Goal: Task Accomplishment & Management: Use online tool/utility

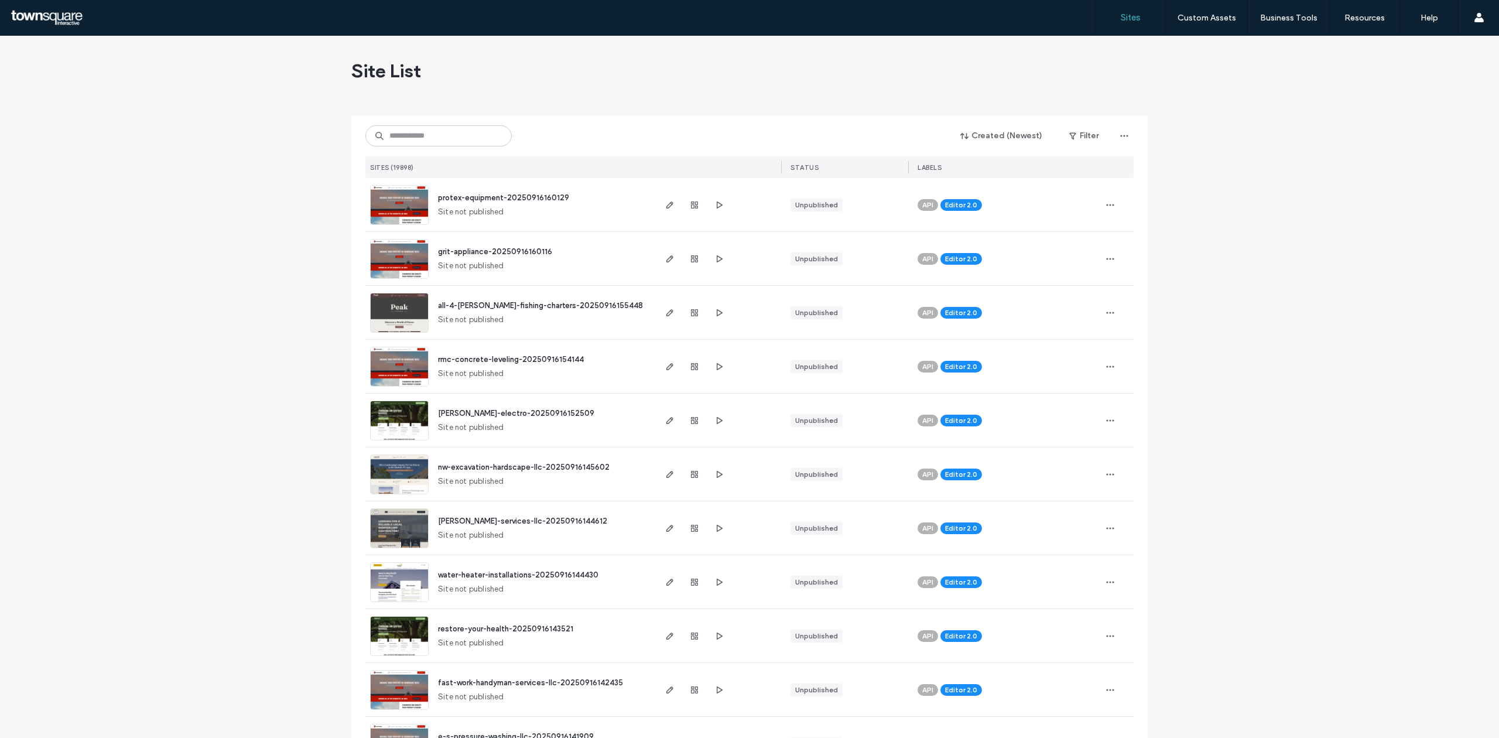
click at [466, 139] on input at bounding box center [438, 135] width 146 height 21
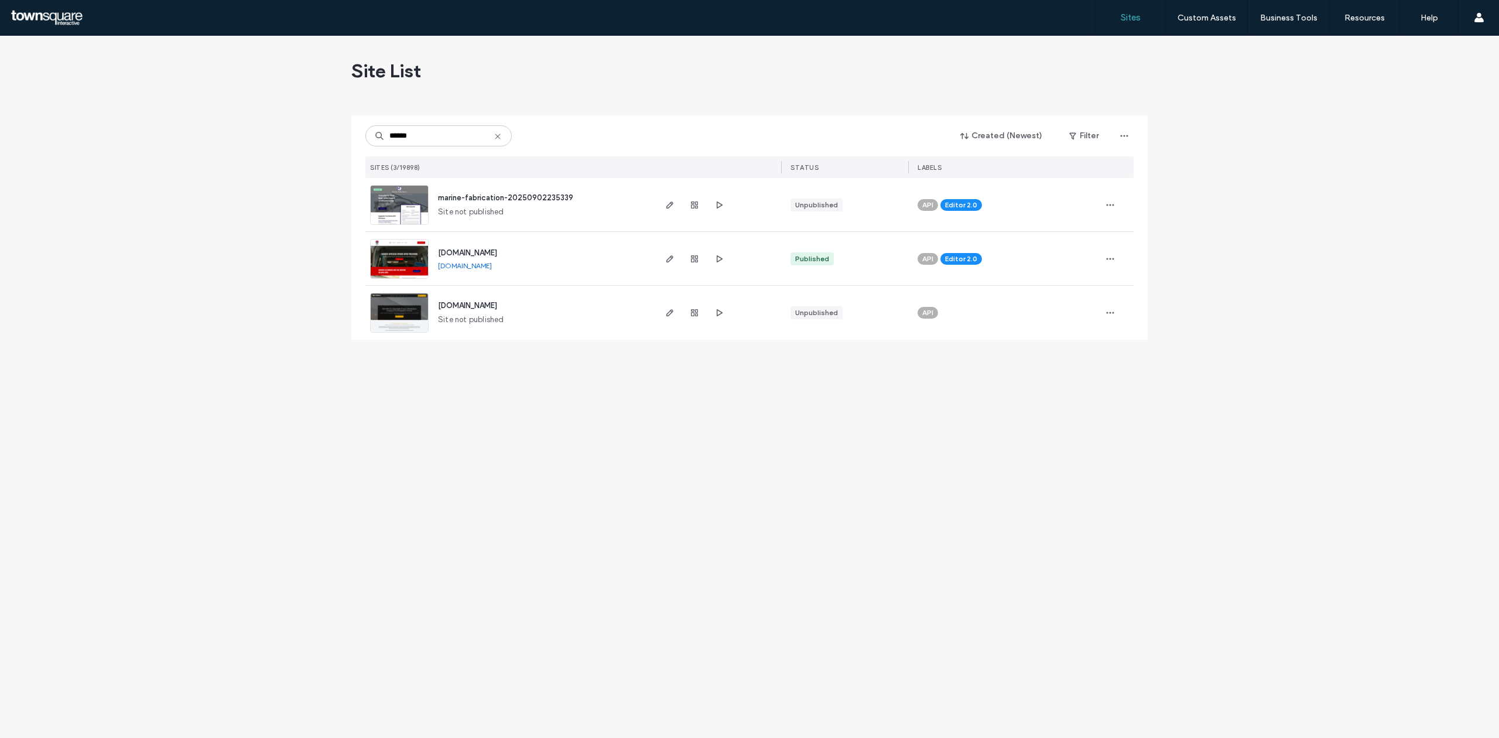
type input "******"
click at [417, 199] on img at bounding box center [399, 226] width 57 height 80
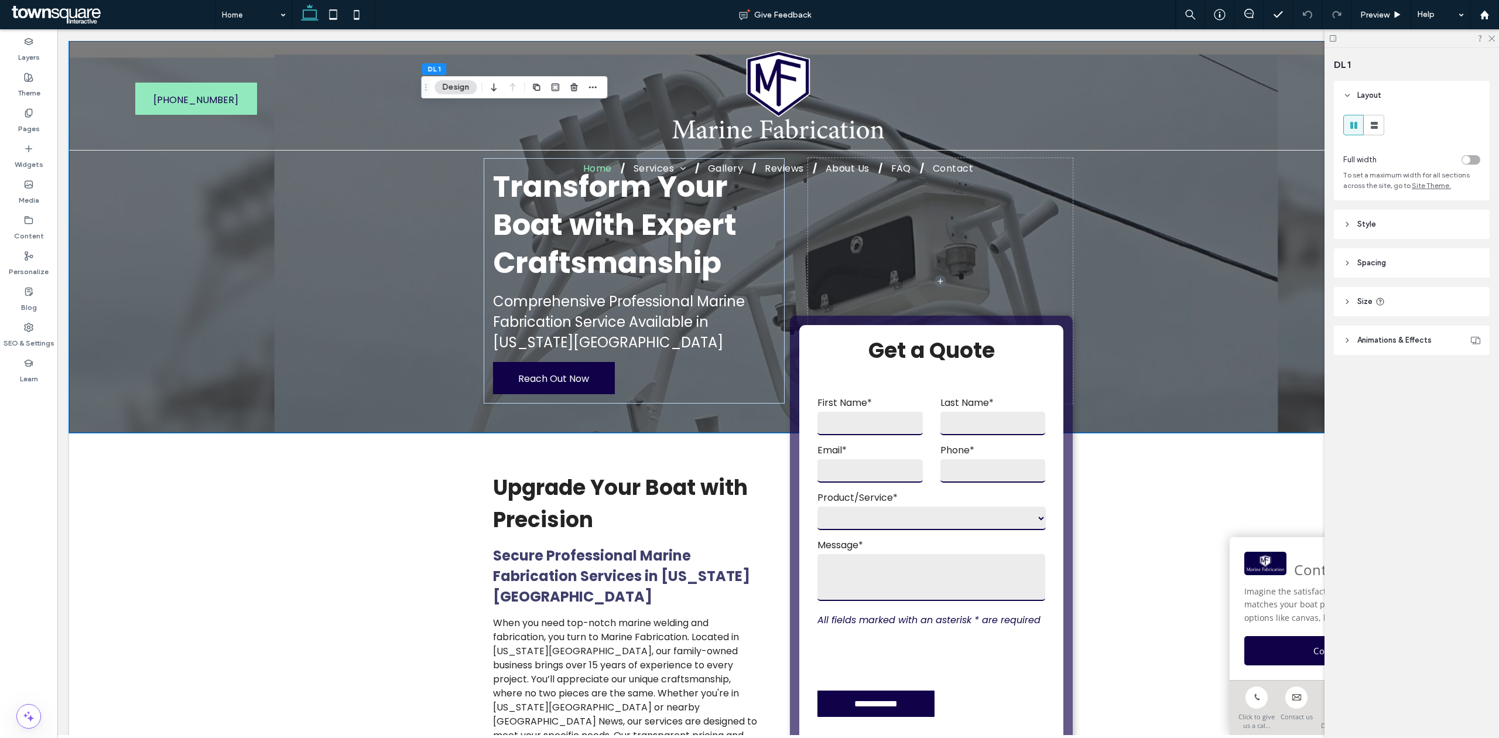
click at [1389, 218] on header "Style" at bounding box center [1412, 224] width 156 height 29
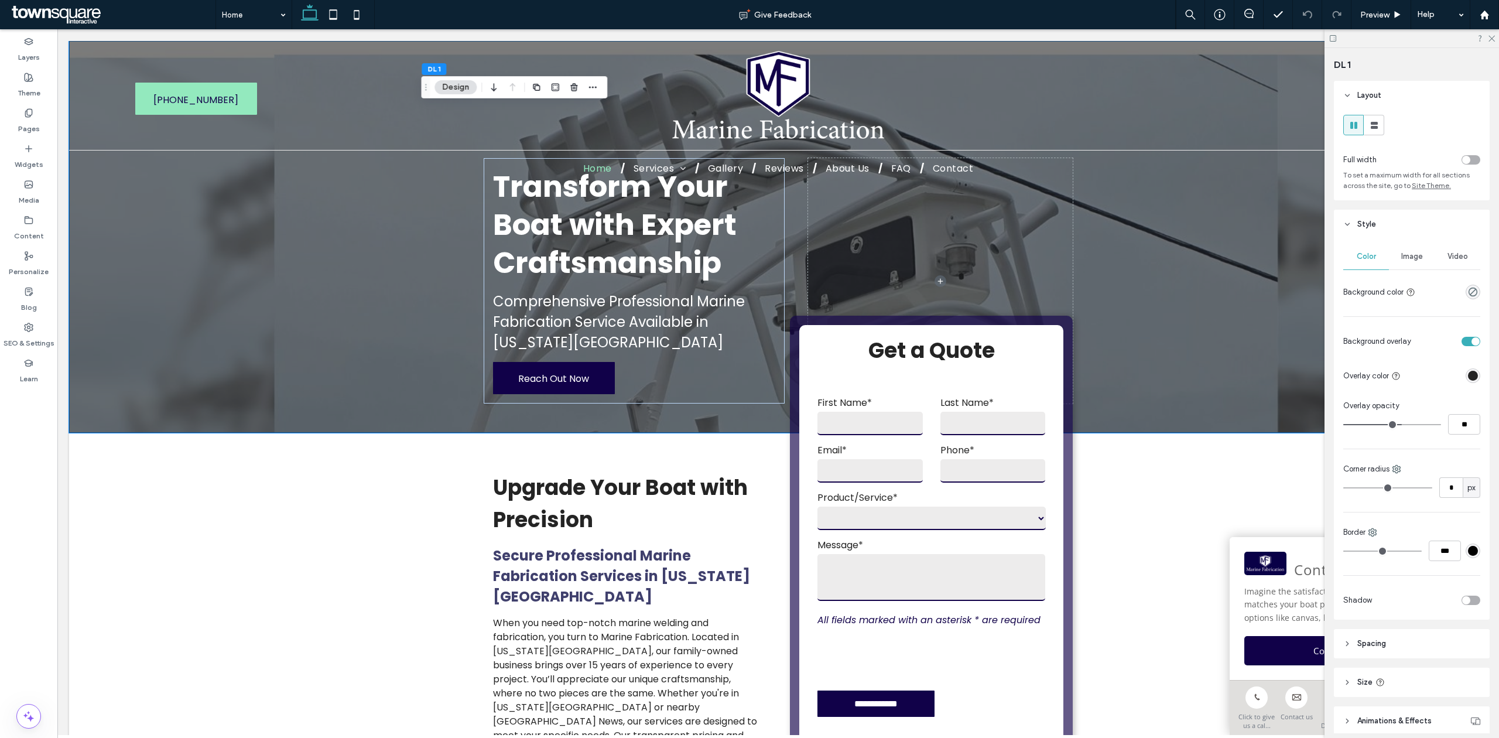
click at [1414, 251] on div "Image" at bounding box center [1412, 257] width 46 height 26
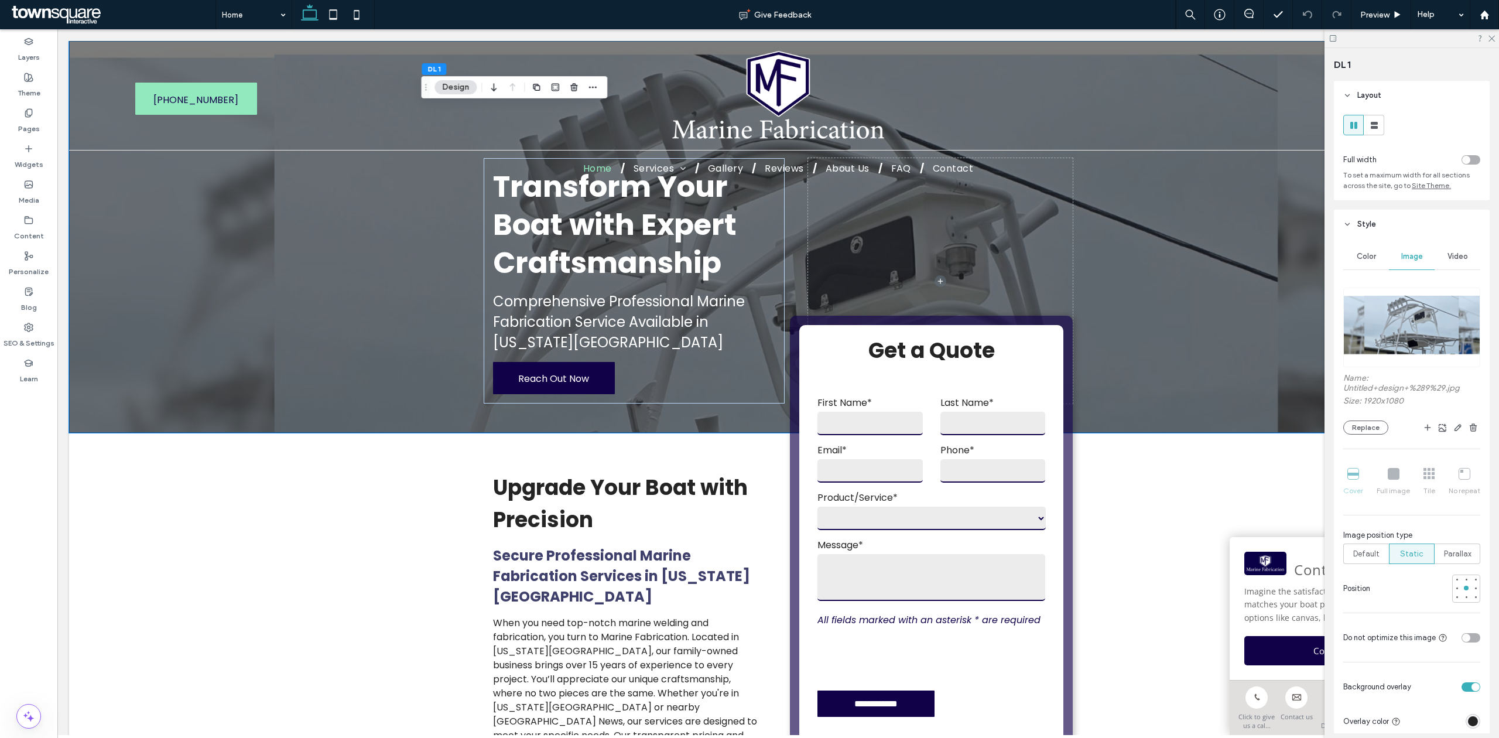
click at [1401, 307] on img at bounding box center [1411, 328] width 137 height 80
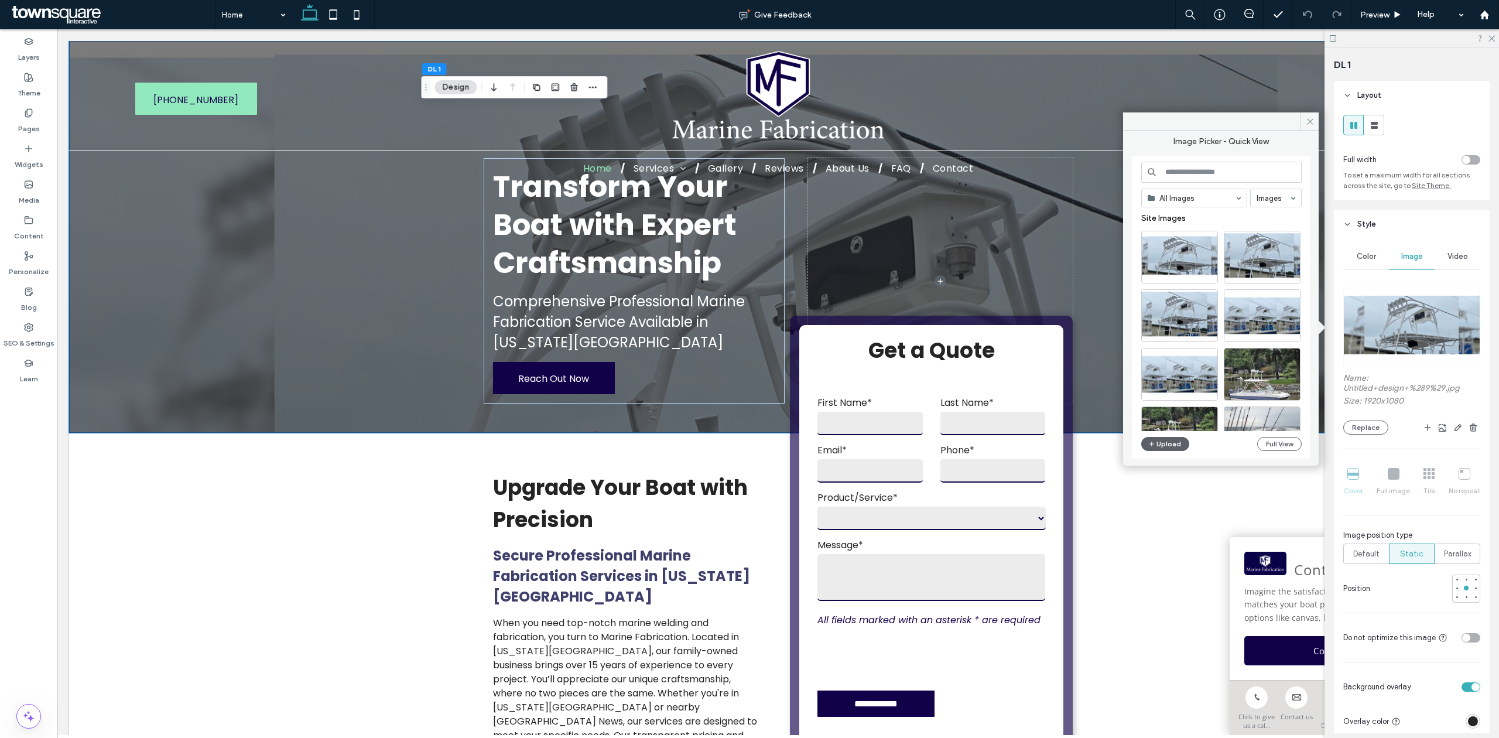
click at [1174, 434] on div "All Images Images Site Images Upload Full View" at bounding box center [1221, 308] width 160 height 292
click at [1174, 443] on button "Upload" at bounding box center [1165, 444] width 48 height 14
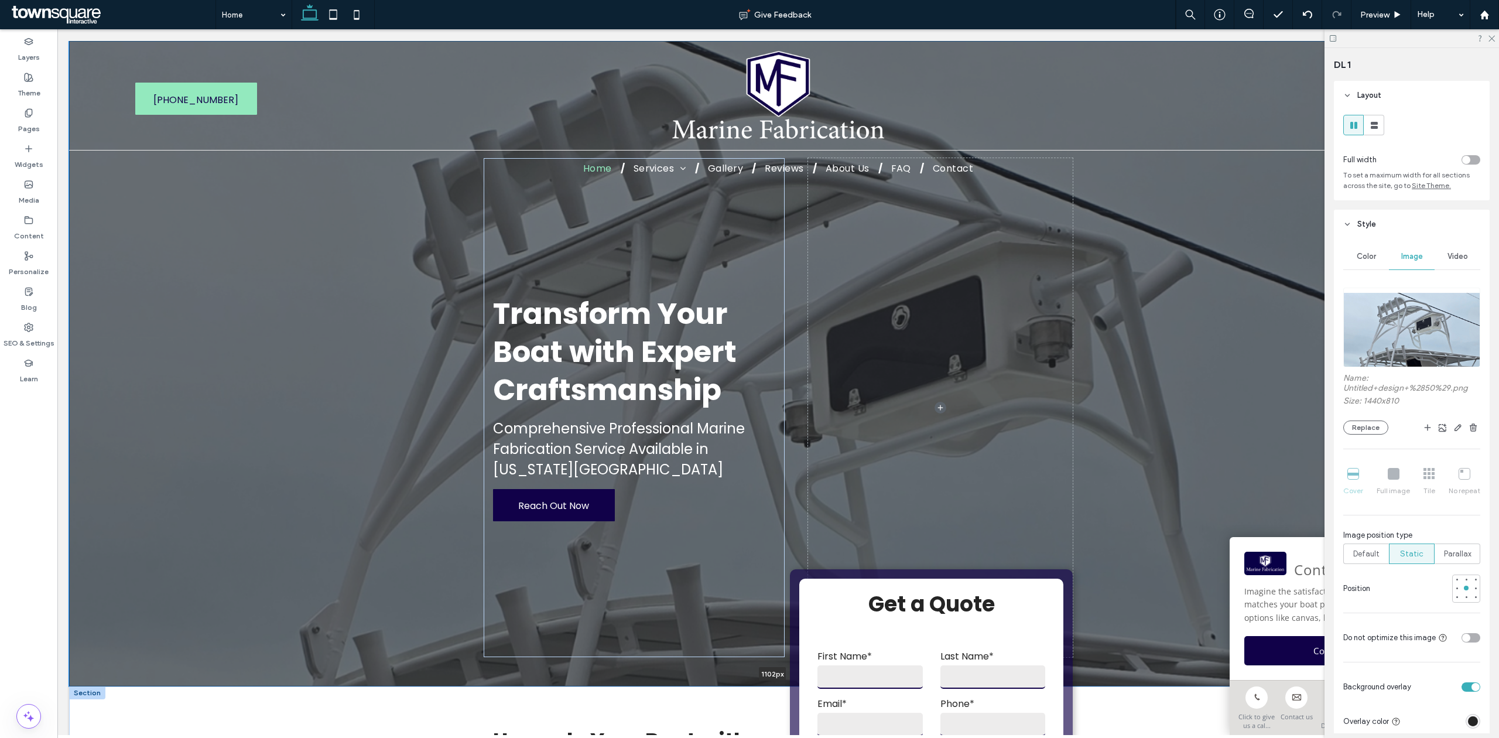
drag, startPoint x: 382, startPoint y: 436, endPoint x: 310, endPoint y: 687, distance: 262.0
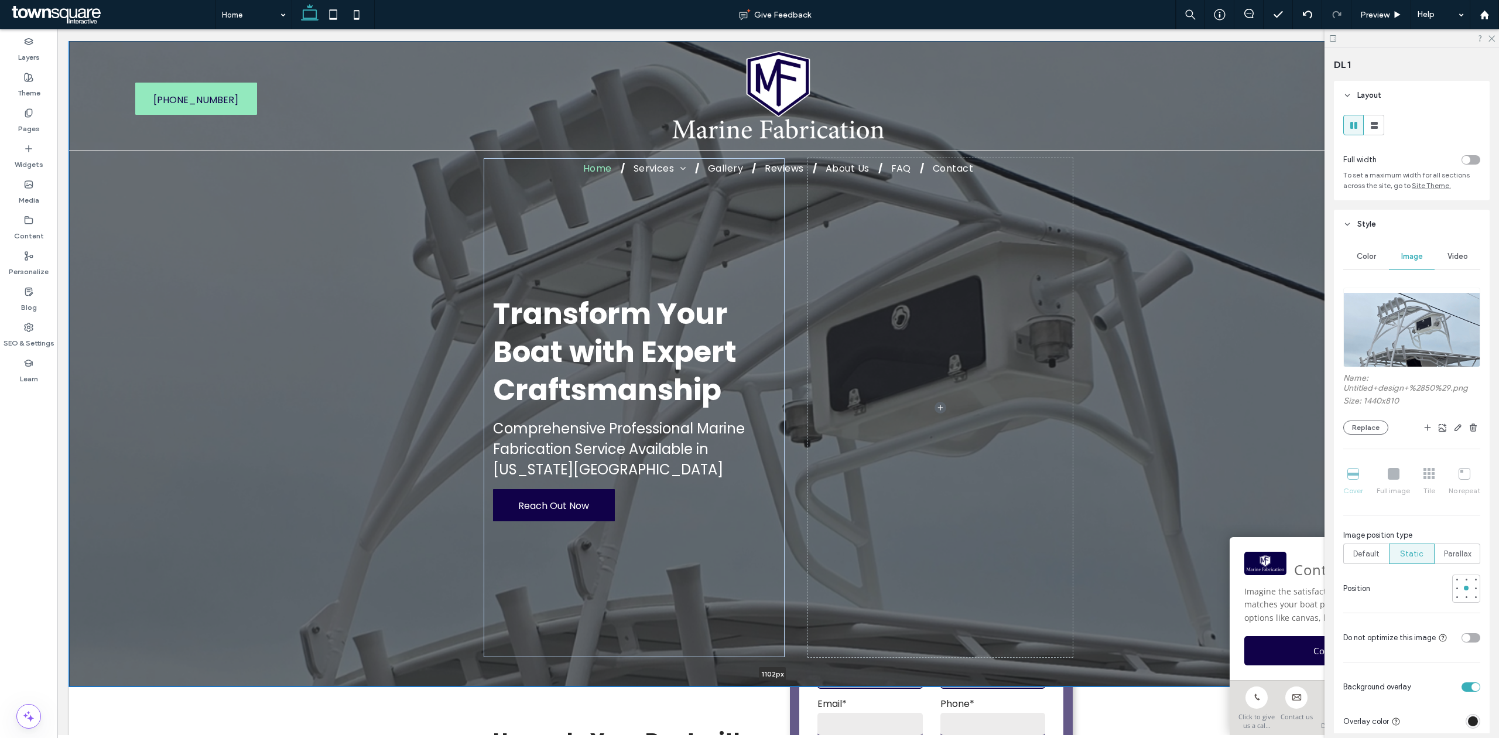
type input "****"
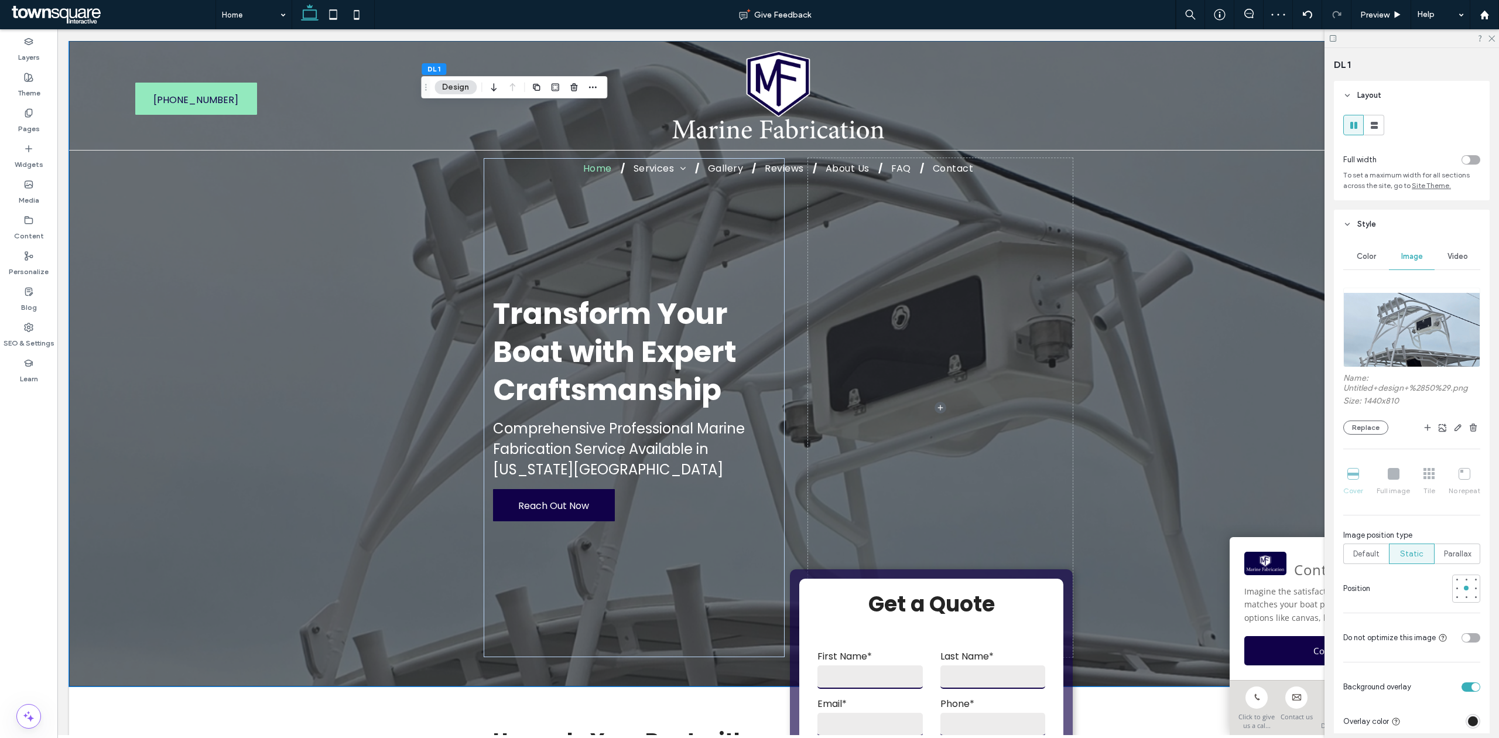
click at [1495, 36] on div at bounding box center [1412, 38] width 174 height 18
click at [1493, 37] on icon at bounding box center [1491, 38] width 8 height 8
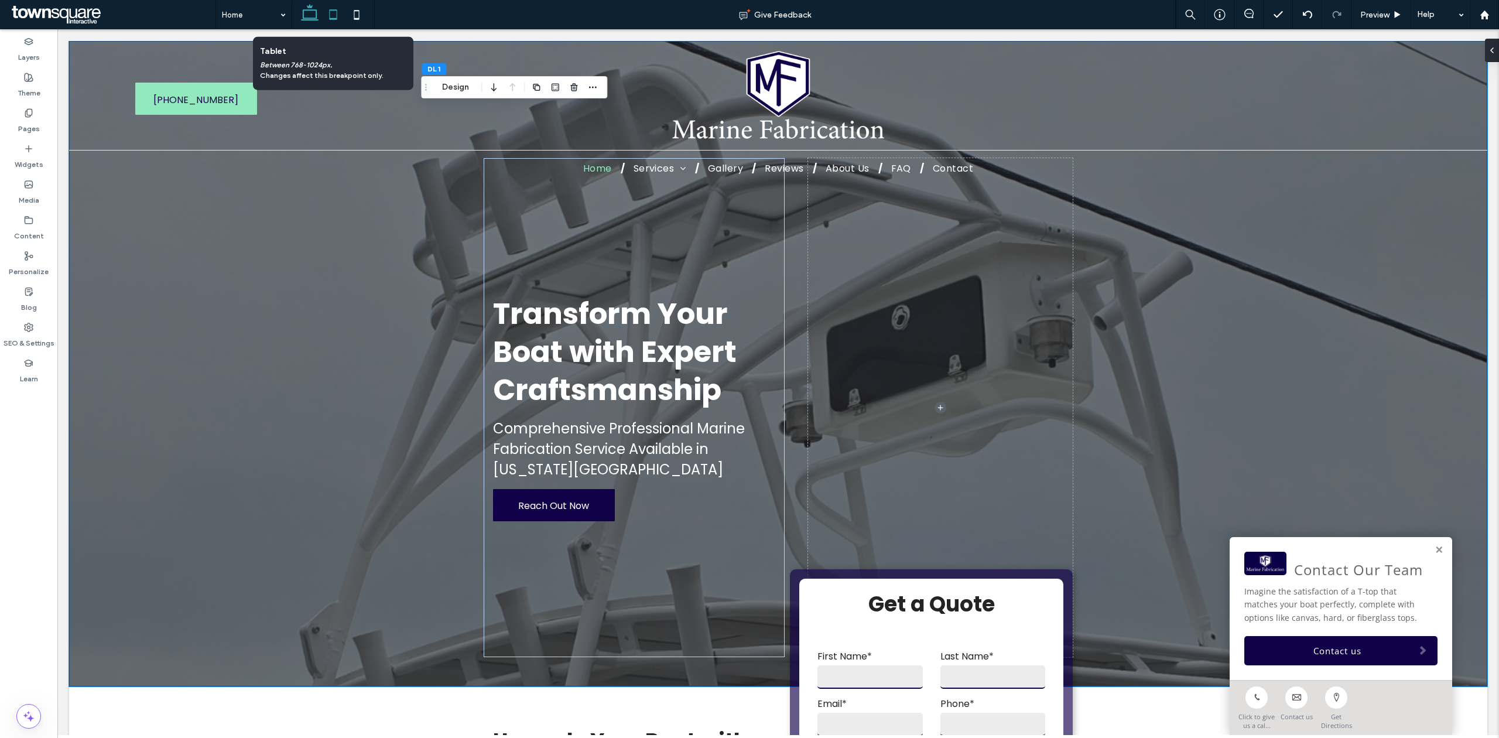
click at [331, 16] on icon at bounding box center [332, 14] width 23 height 23
type input "***"
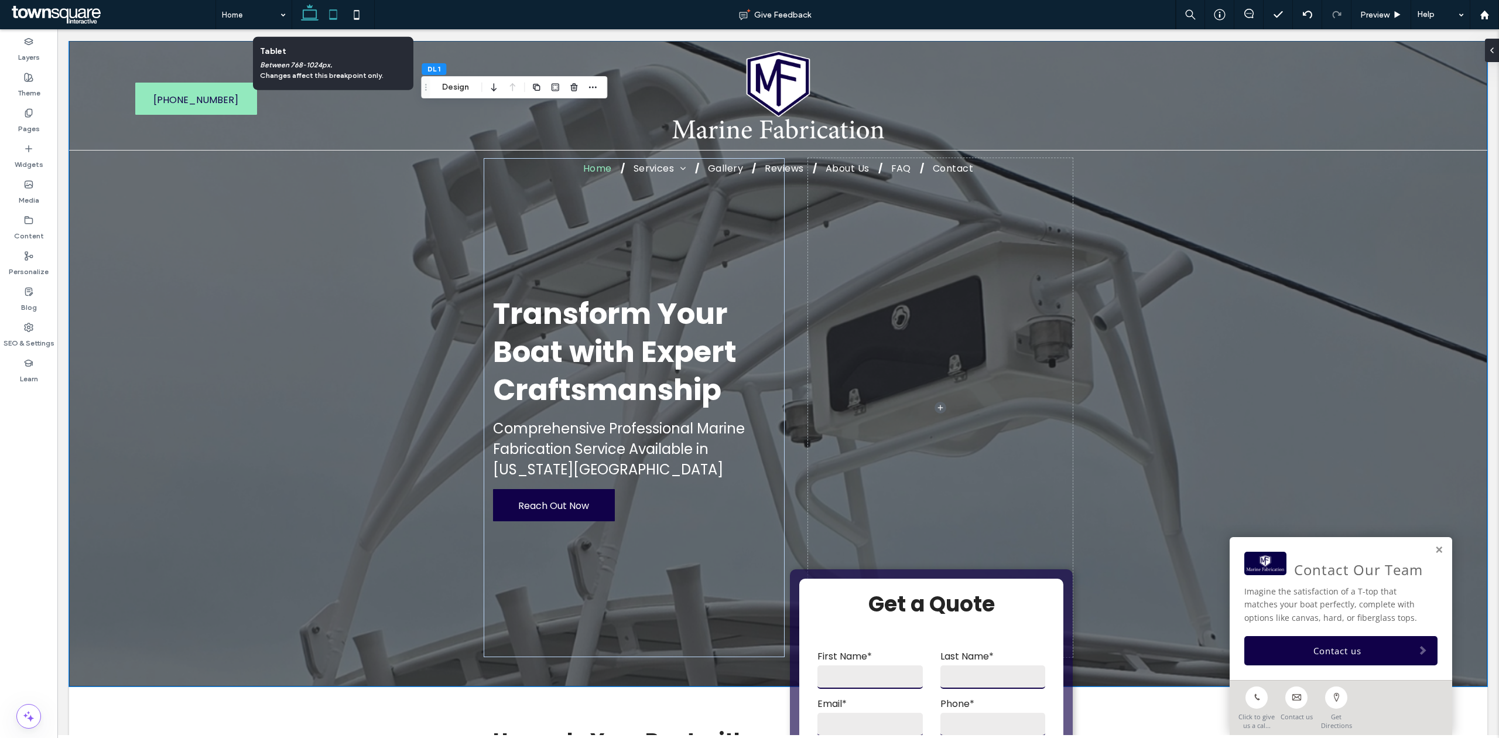
type input "***"
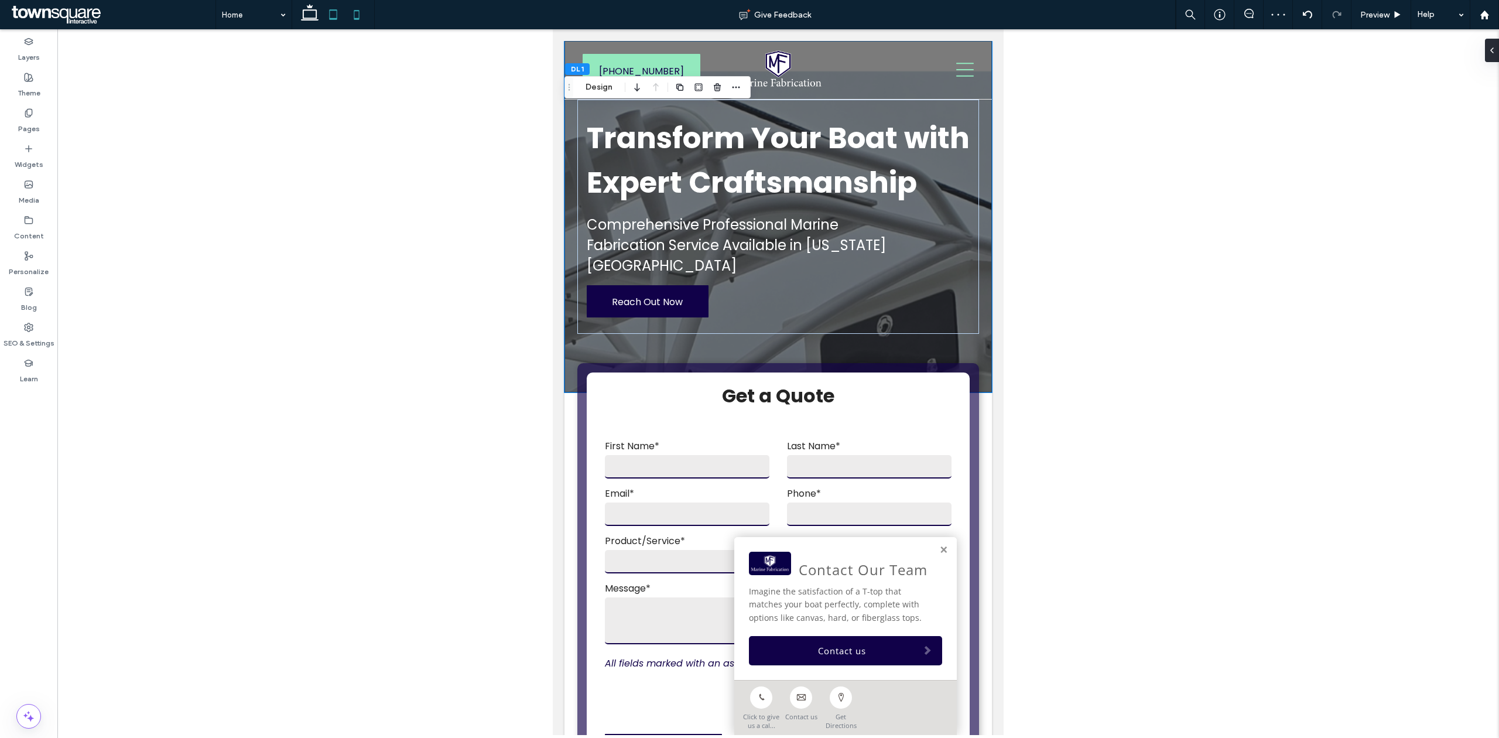
click at [362, 17] on icon at bounding box center [356, 14] width 23 height 23
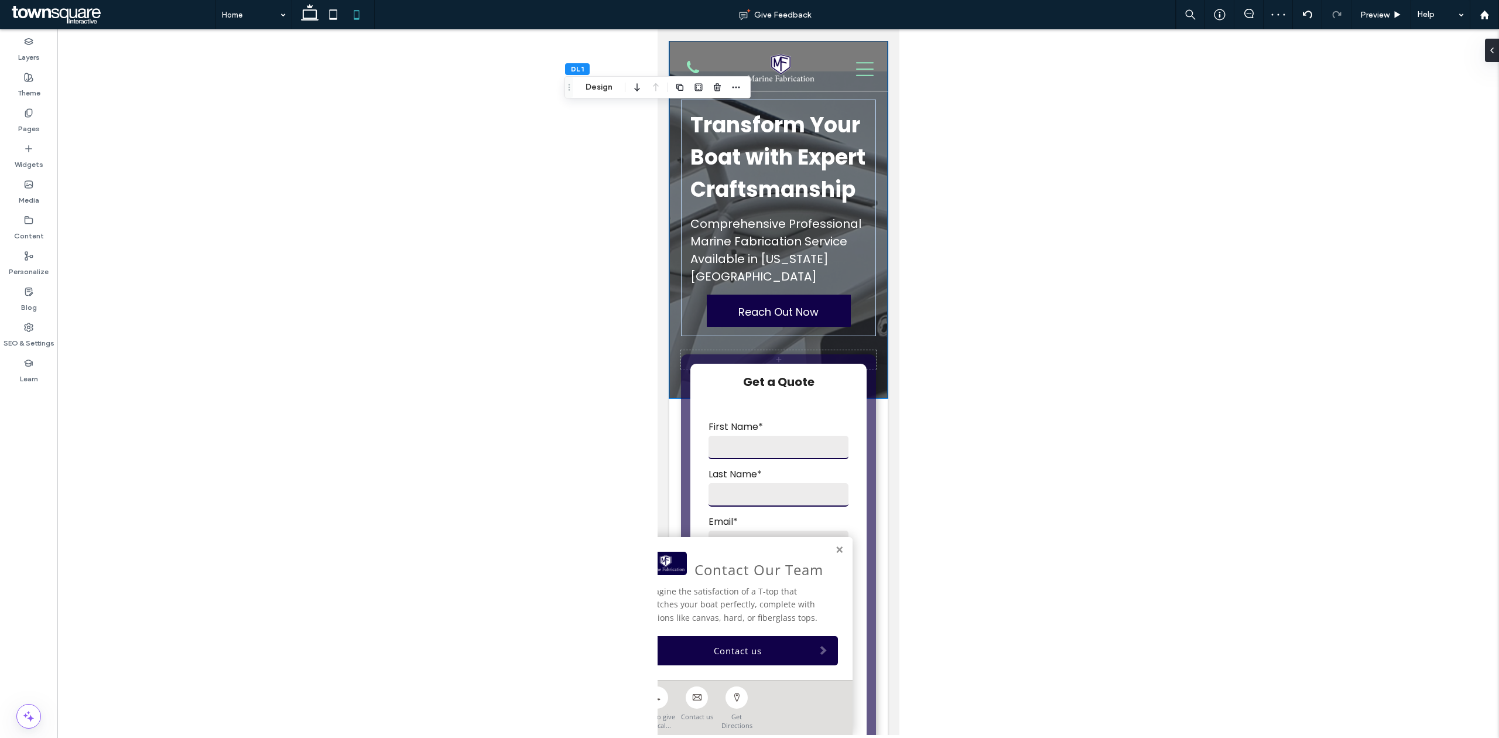
type input "**"
click at [307, 14] on icon at bounding box center [309, 14] width 23 height 23
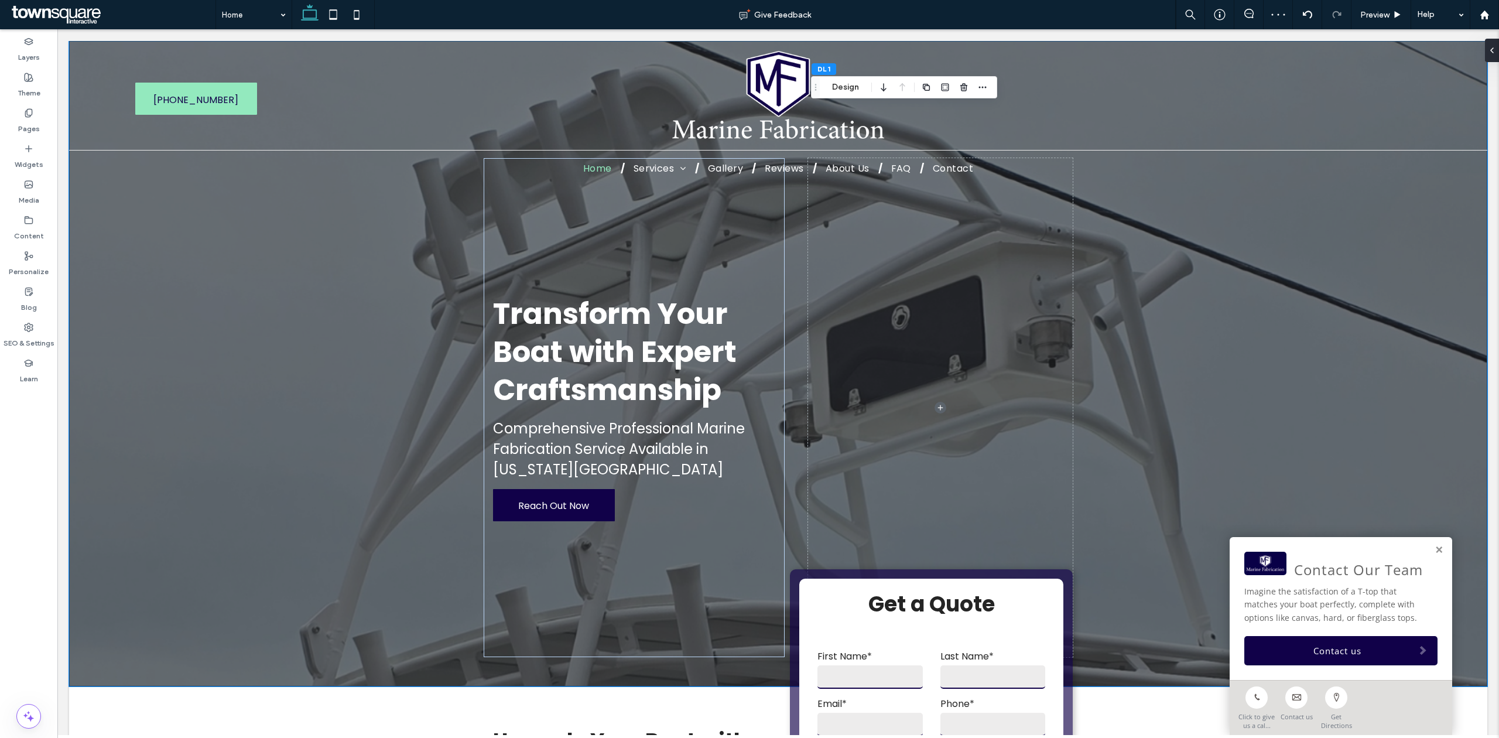
type input "***"
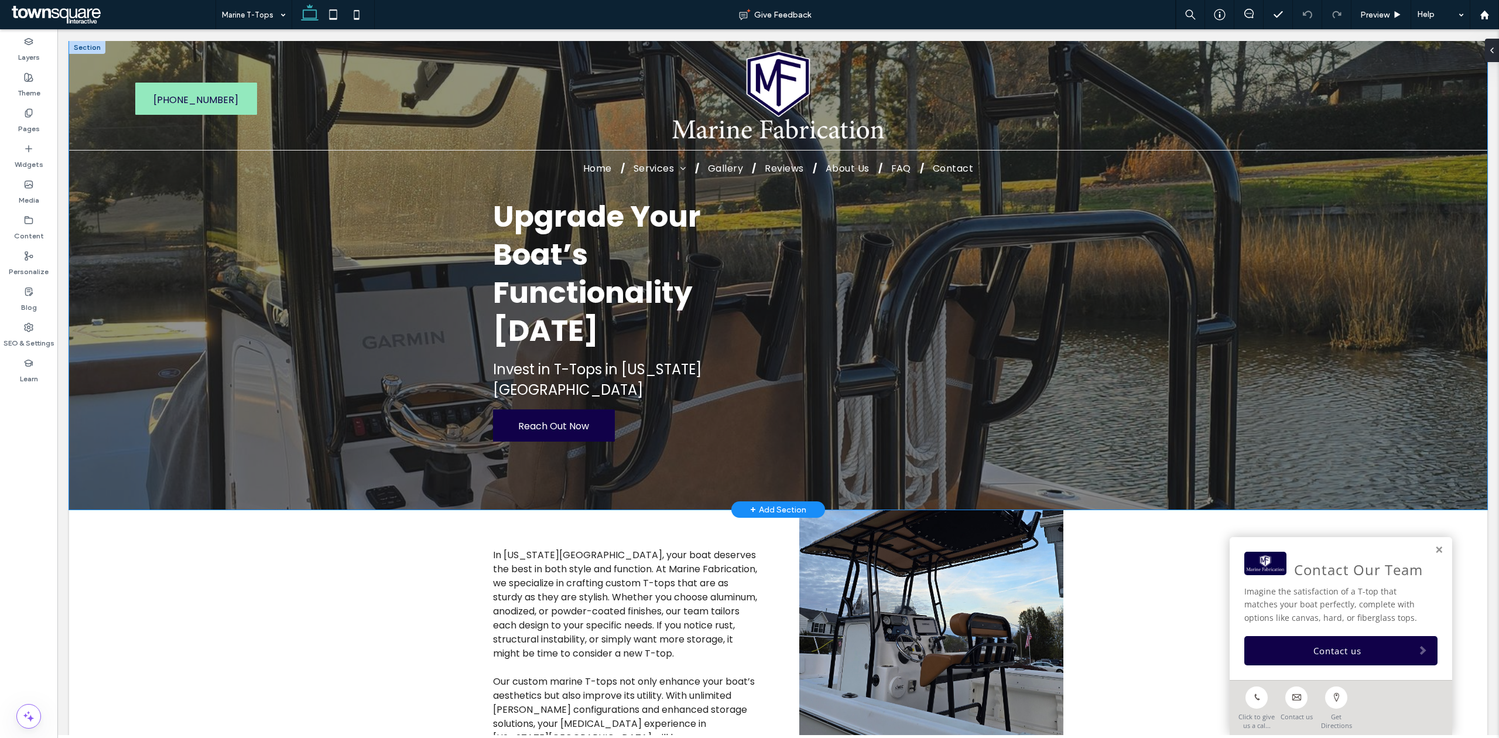
click at [1288, 354] on div "Upgrade Your Boat’s Functionality [DATE] ﻿ Invest in [GEOGRAPHIC_DATA] in [US_S…" at bounding box center [778, 275] width 1418 height 468
drag, startPoint x: 1288, startPoint y: 354, endPoint x: 1278, endPoint y: 387, distance: 34.4
click at [1288, 354] on div "Upgrade Your Boat’s Functionality [DATE] ﻿ Invest in [GEOGRAPHIC_DATA] in [US_S…" at bounding box center [778, 275] width 1418 height 468
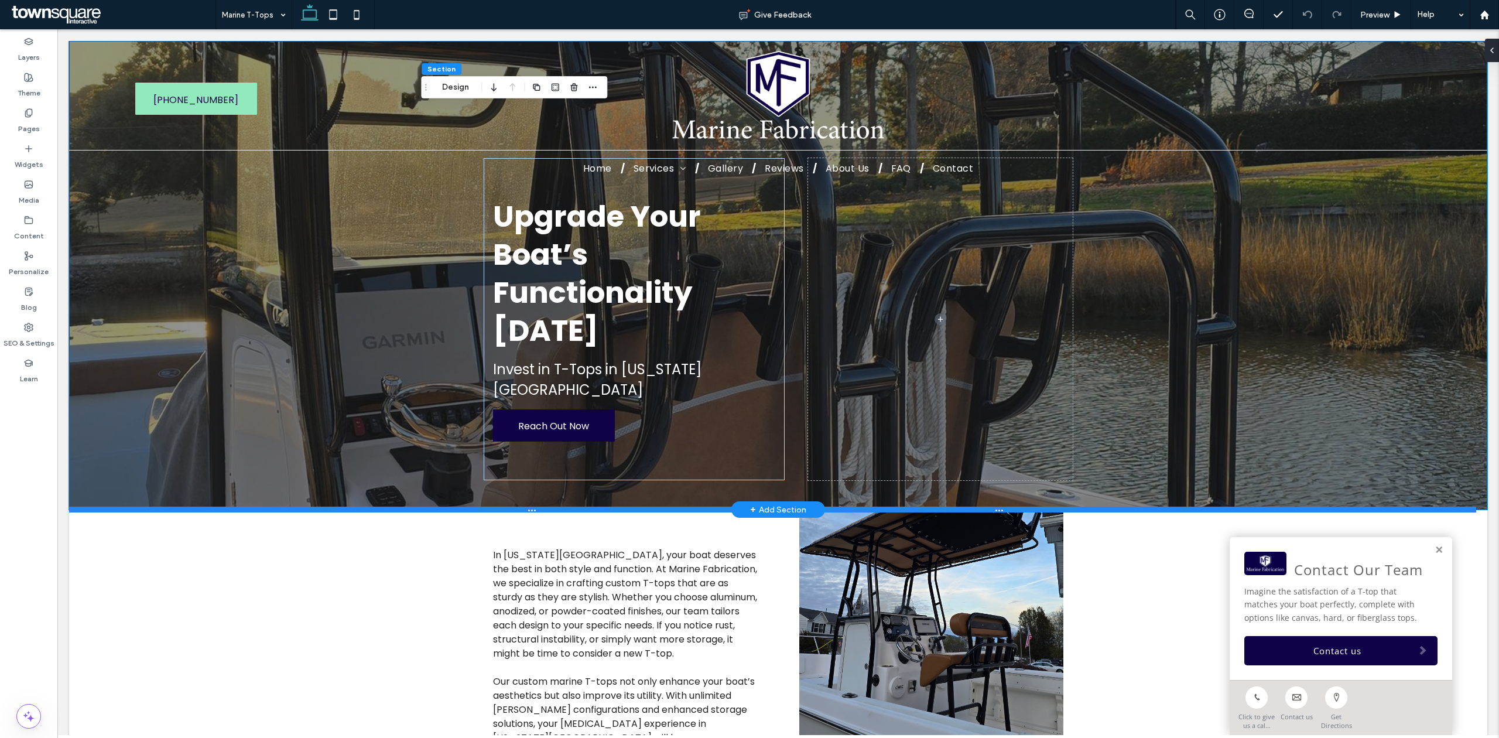
click at [1207, 511] on div at bounding box center [772, 509] width 1407 height 6
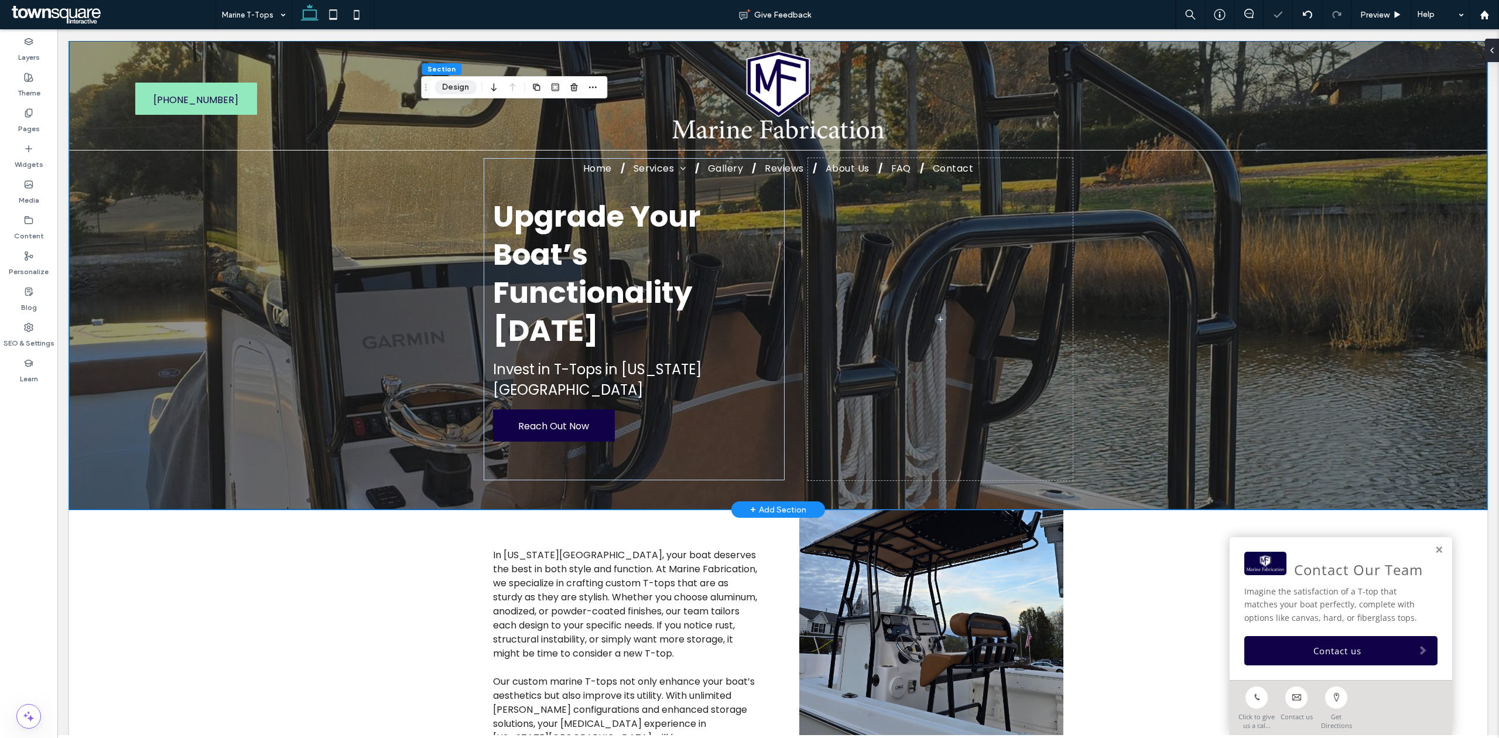
click at [465, 91] on button "Design" at bounding box center [455, 87] width 42 height 14
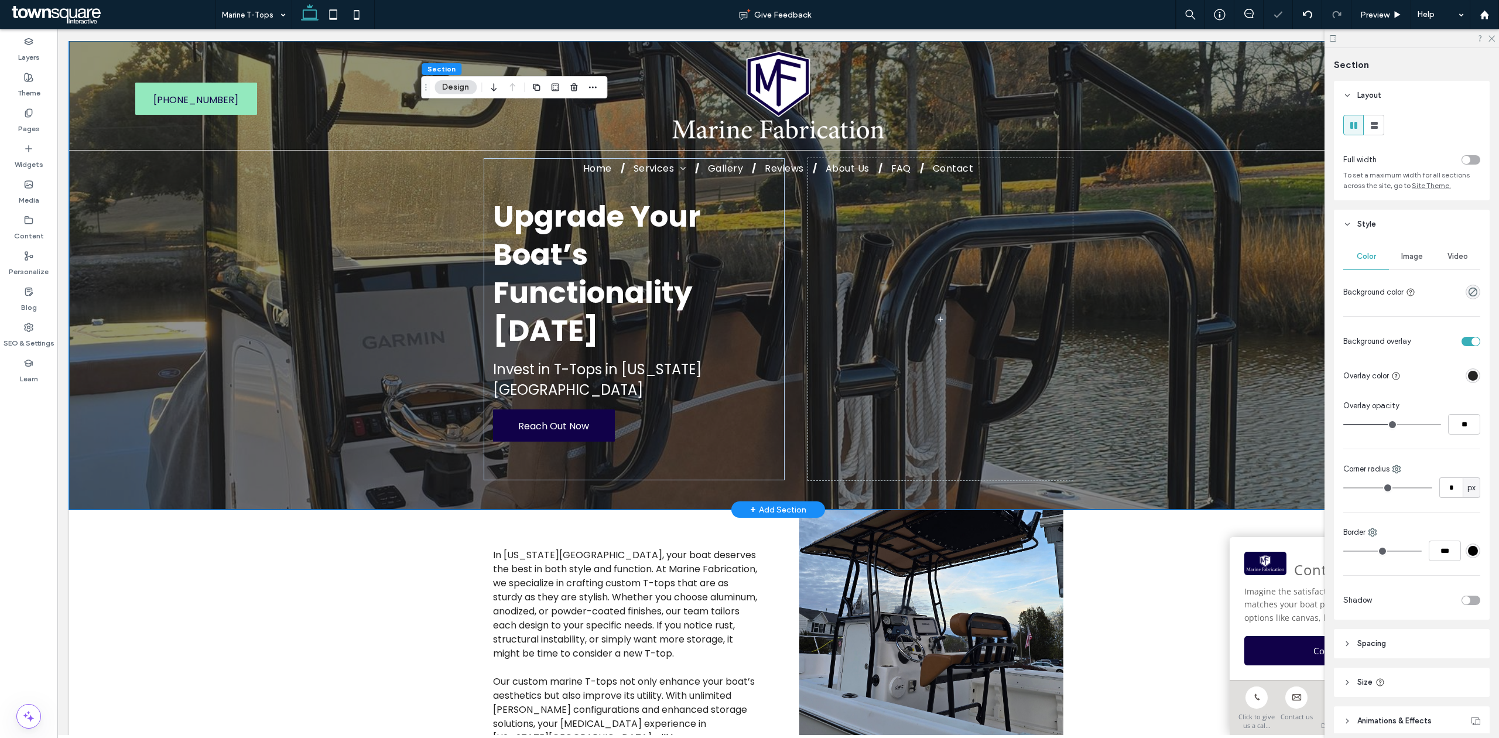
click at [1392, 265] on div "Image" at bounding box center [1412, 257] width 46 height 26
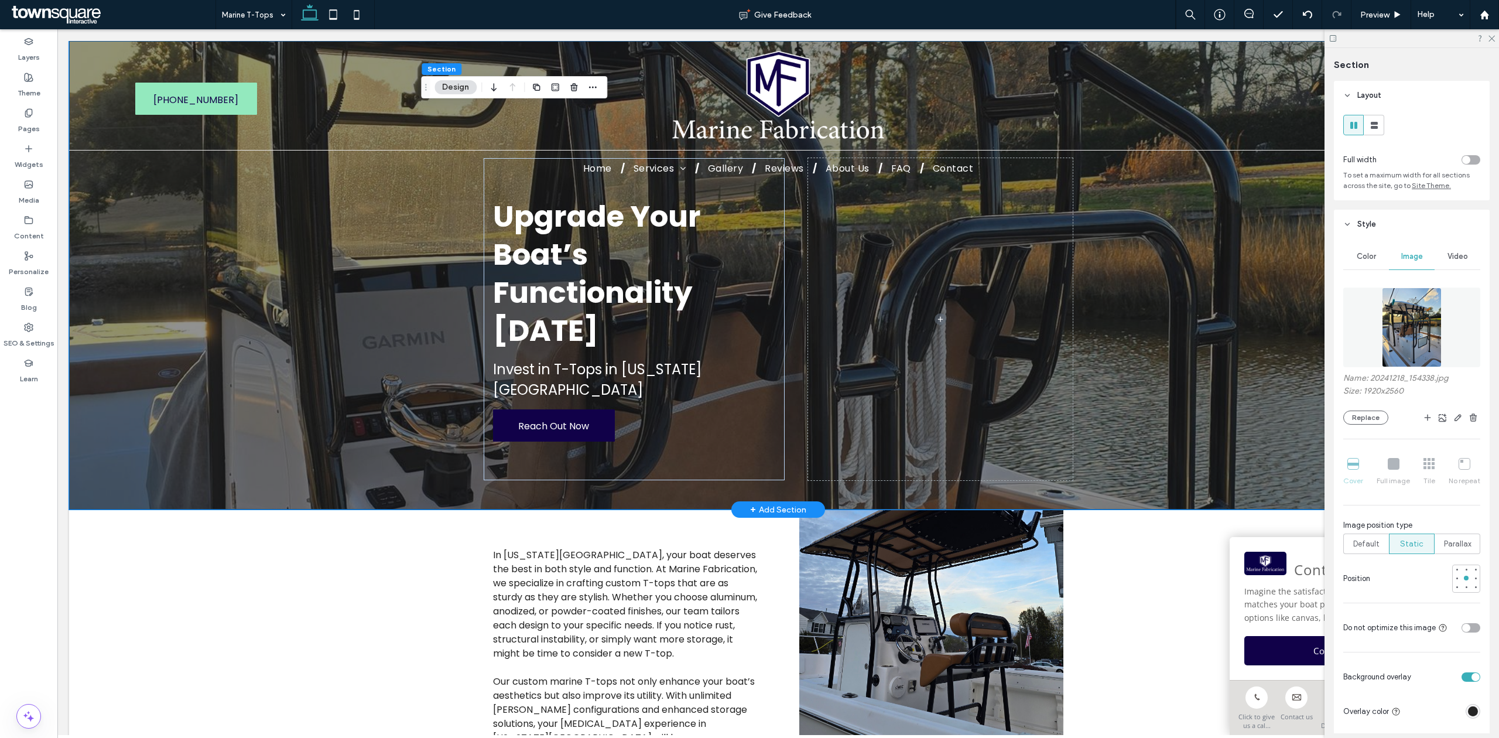
click at [1228, 430] on div "Upgrade Your Boat’s Functionality [DATE] ﻿ Invest in [GEOGRAPHIC_DATA] in [US_S…" at bounding box center [778, 275] width 1418 height 468
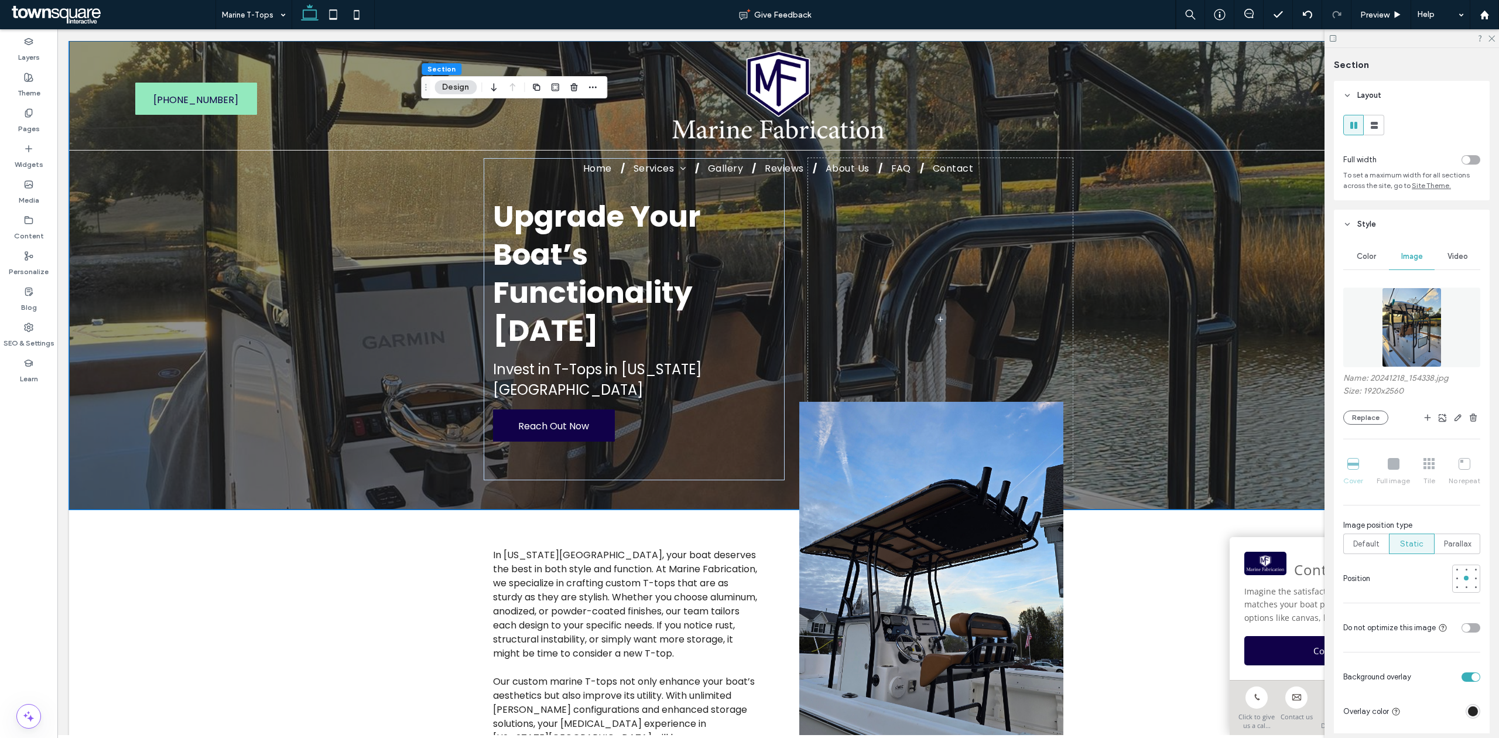
click at [1378, 401] on div "Name: 20241218_154338.jpg Size: 1920x2560 Replace" at bounding box center [1411, 399] width 137 height 52
click at [1376, 416] on button "Replace" at bounding box center [1365, 417] width 45 height 14
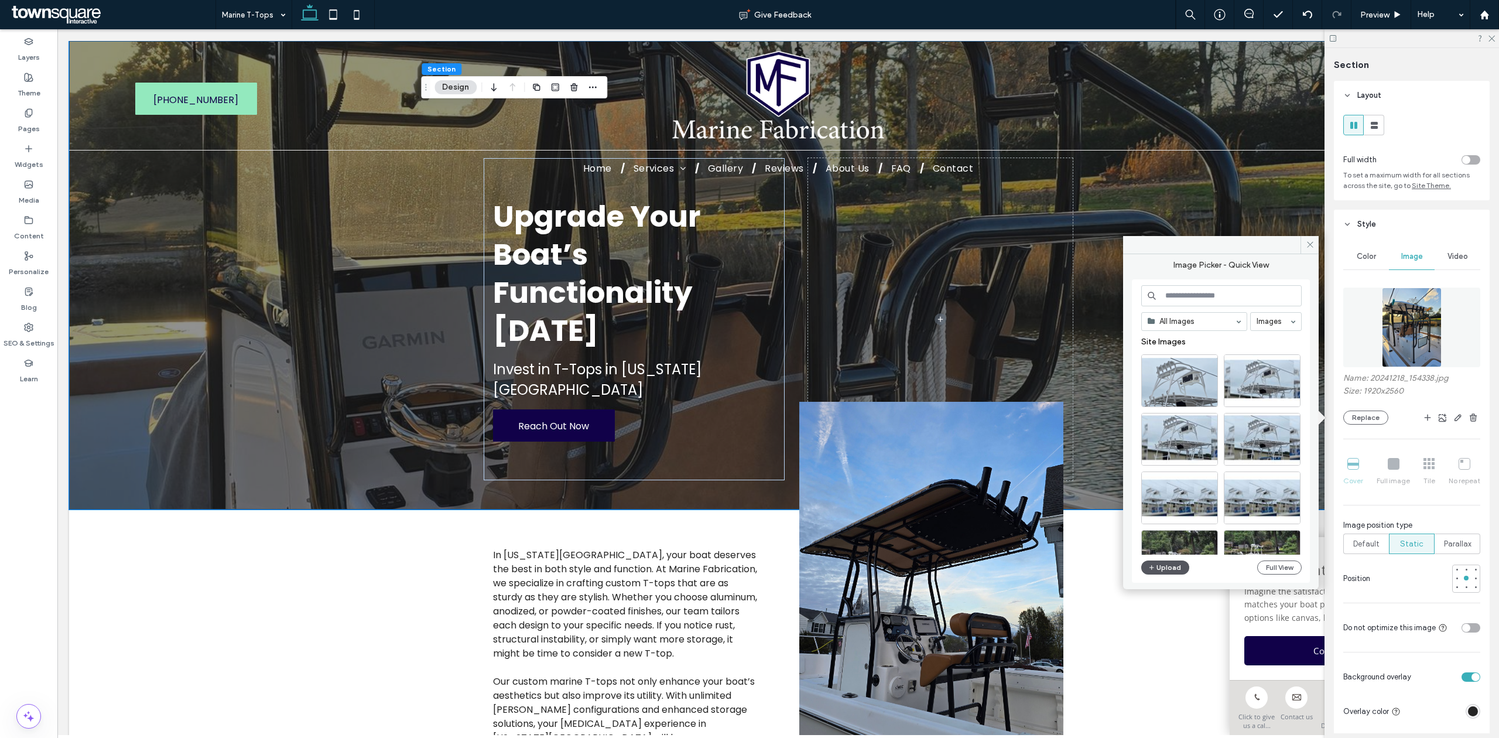
click at [1169, 564] on button "Upload" at bounding box center [1165, 567] width 48 height 14
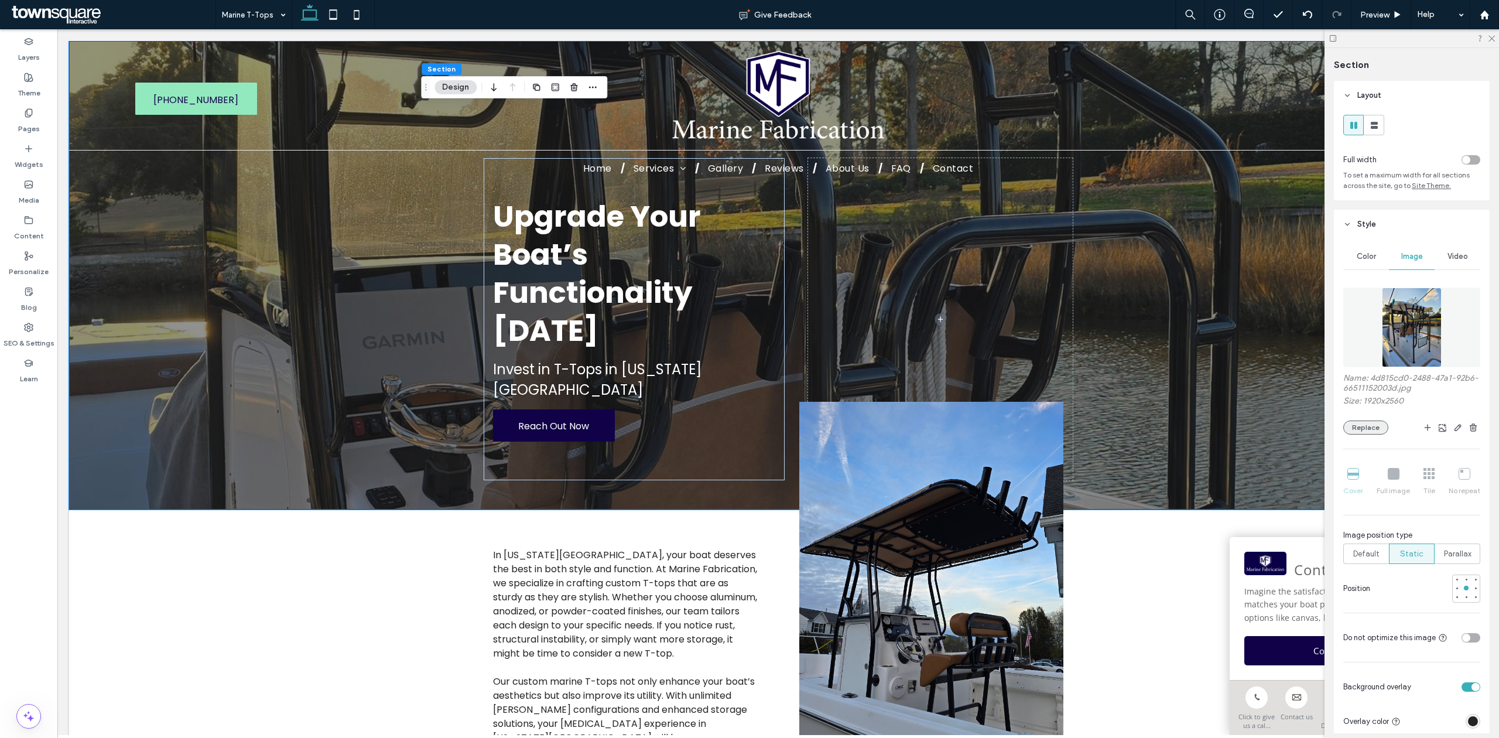
click at [1351, 429] on button "Replace" at bounding box center [1365, 427] width 45 height 14
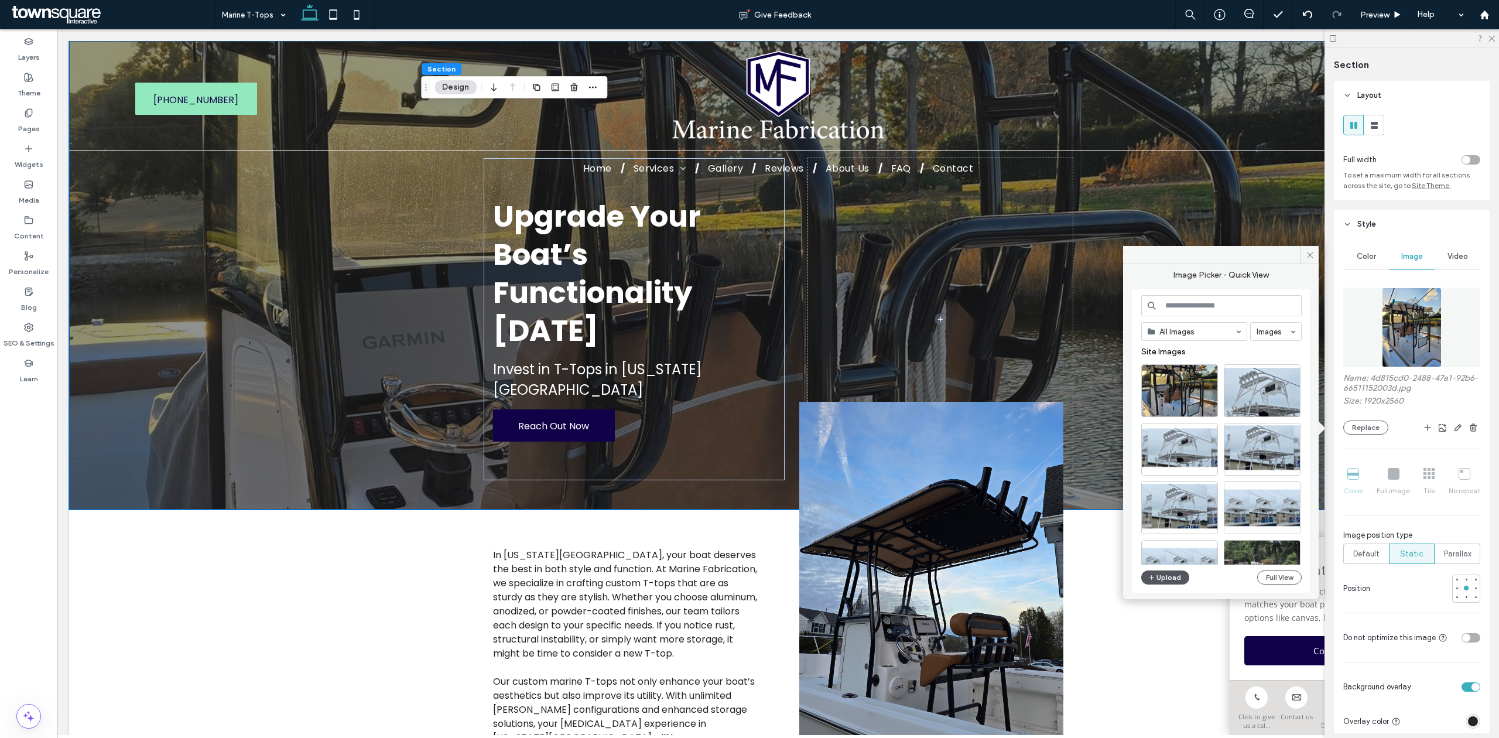
click at [1169, 584] on button "Upload" at bounding box center [1165, 577] width 48 height 14
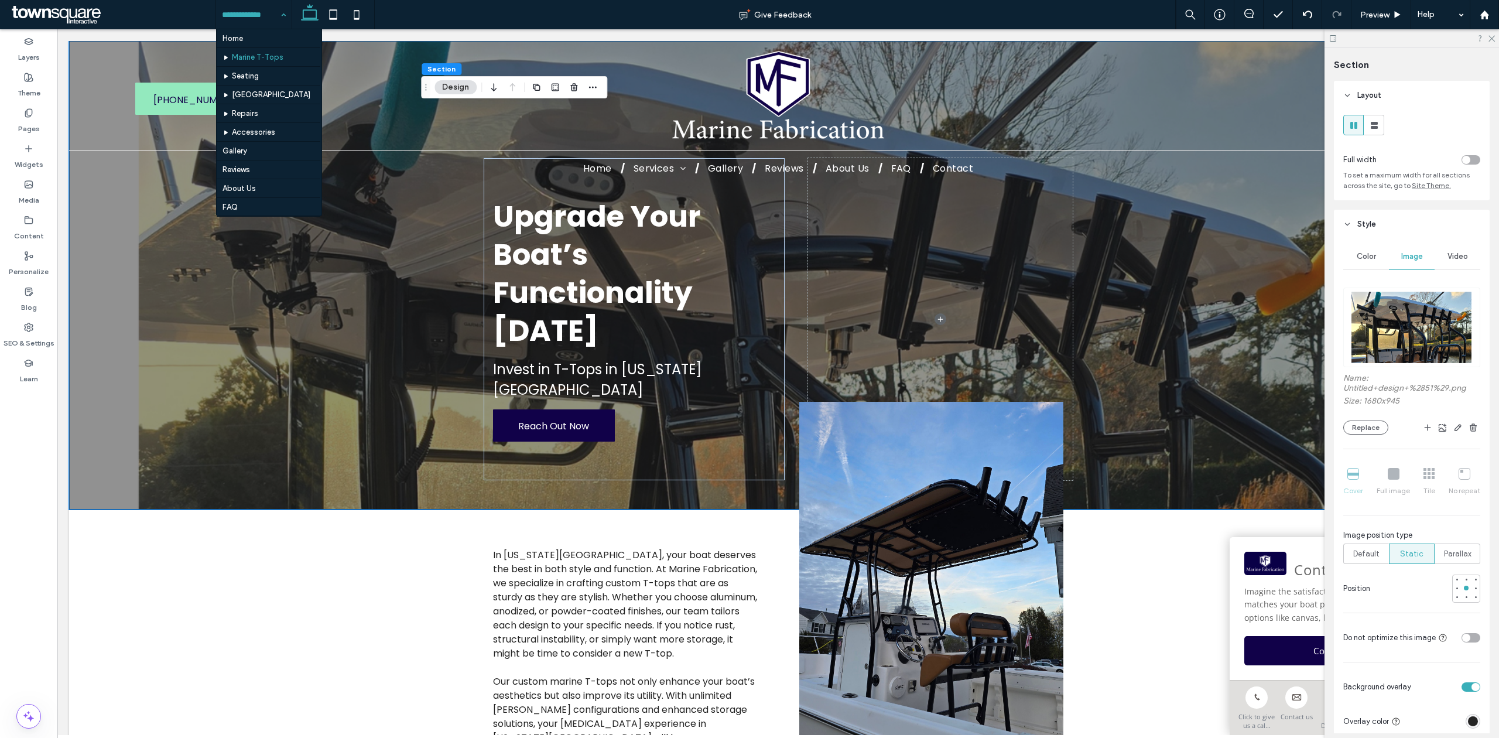
click at [235, 12] on input at bounding box center [251, 14] width 58 height 29
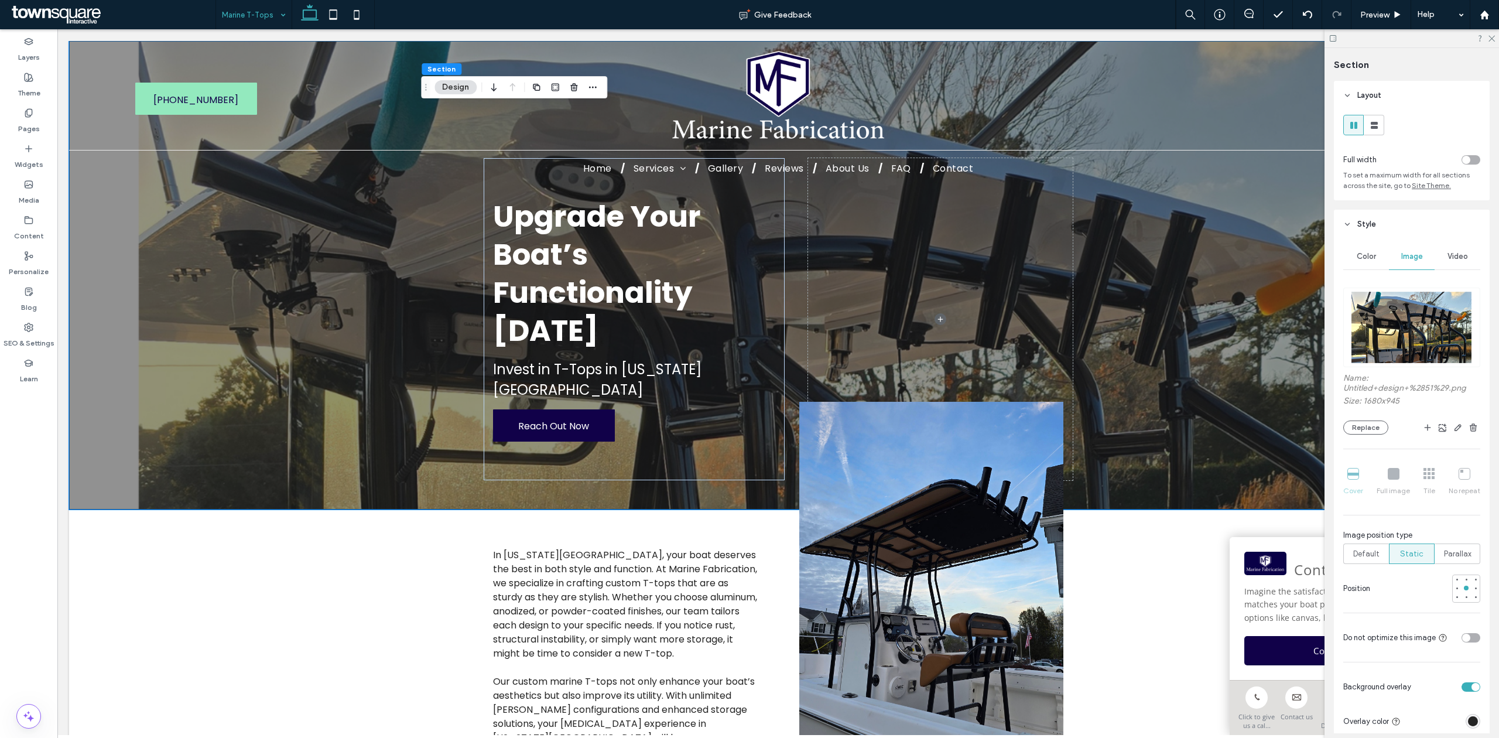
click at [281, 14] on div "Marine T-Tops" at bounding box center [254, 14] width 76 height 29
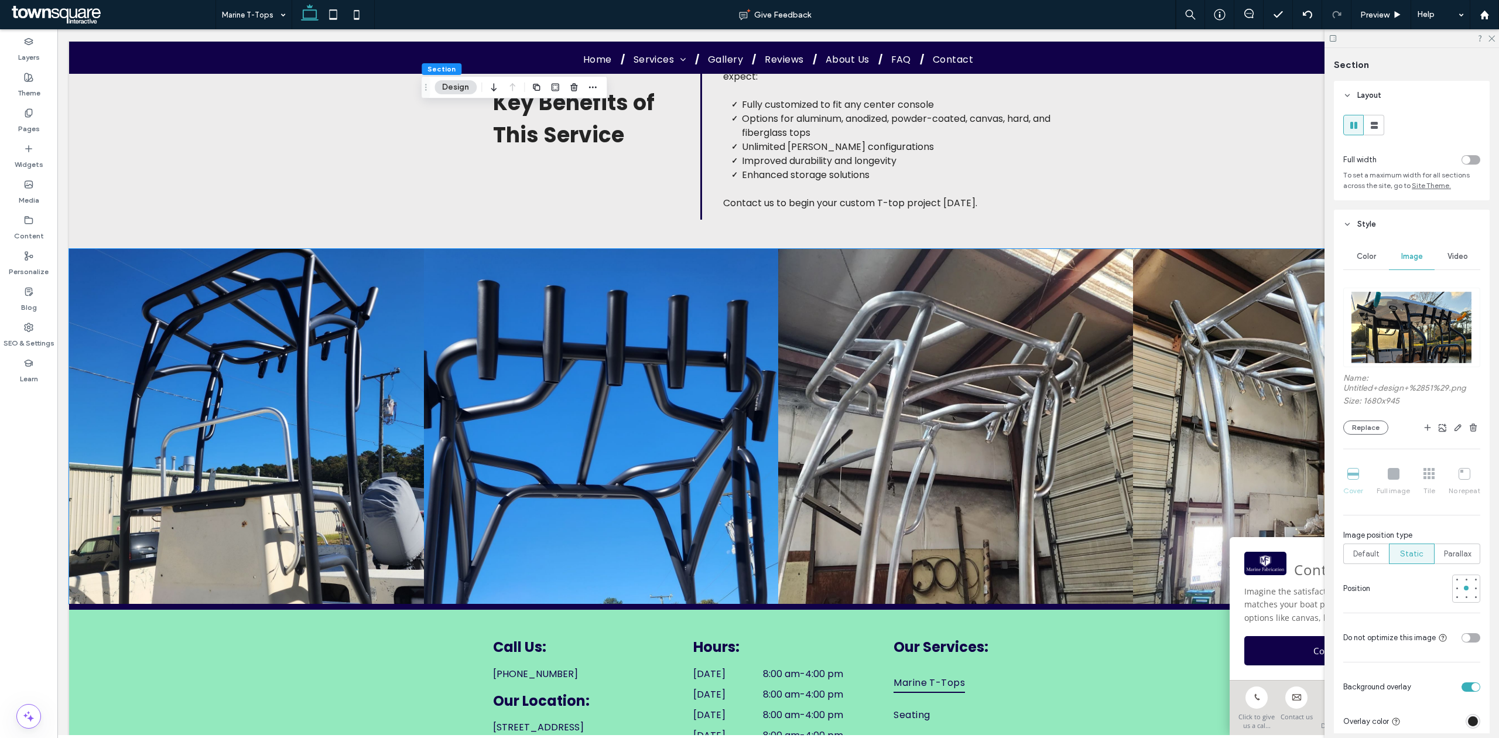
scroll to position [855, 0]
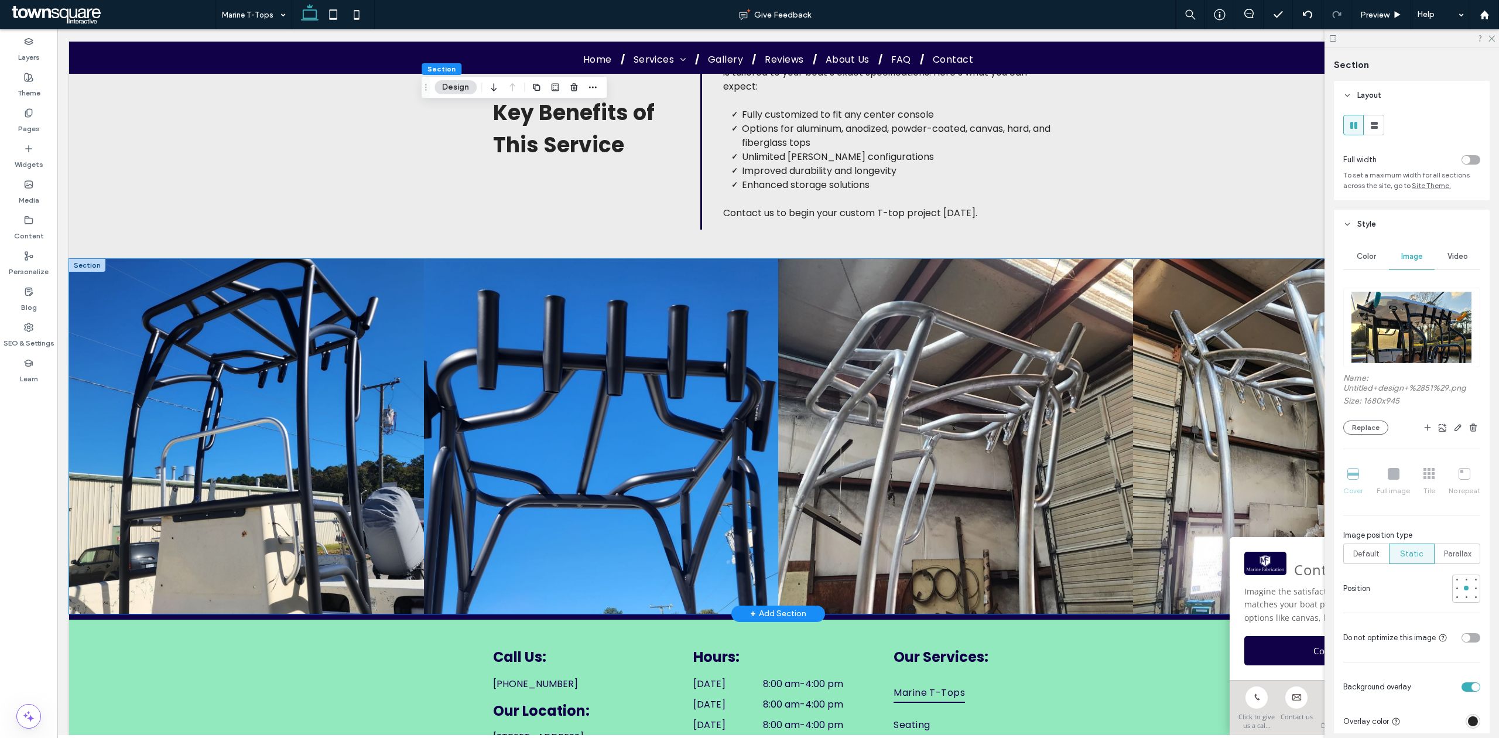
click at [529, 423] on link at bounding box center [601, 436] width 355 height 355
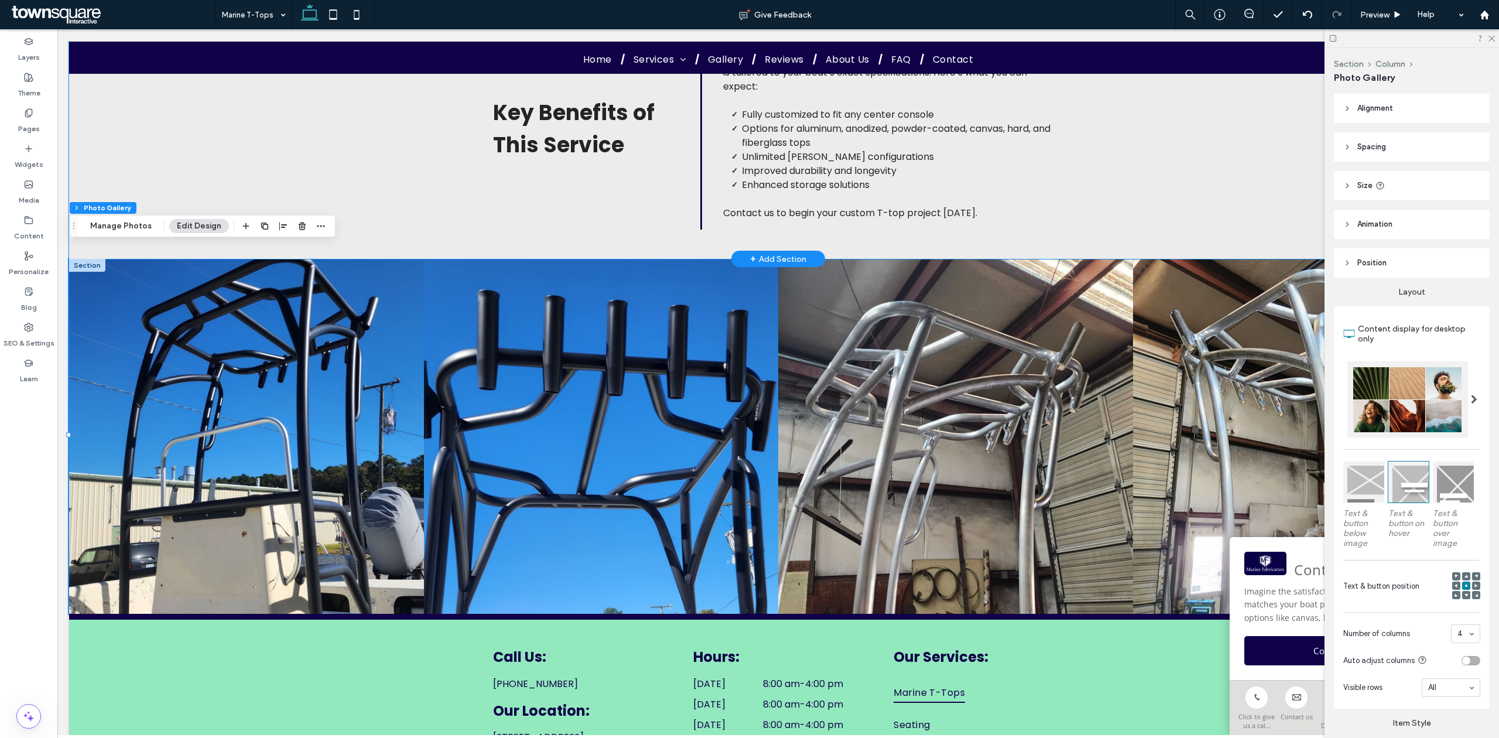
click at [135, 237] on div "Key Benefits of This Service Choosing a custom T-top from Marine Fabrication me…" at bounding box center [778, 129] width 1418 height 260
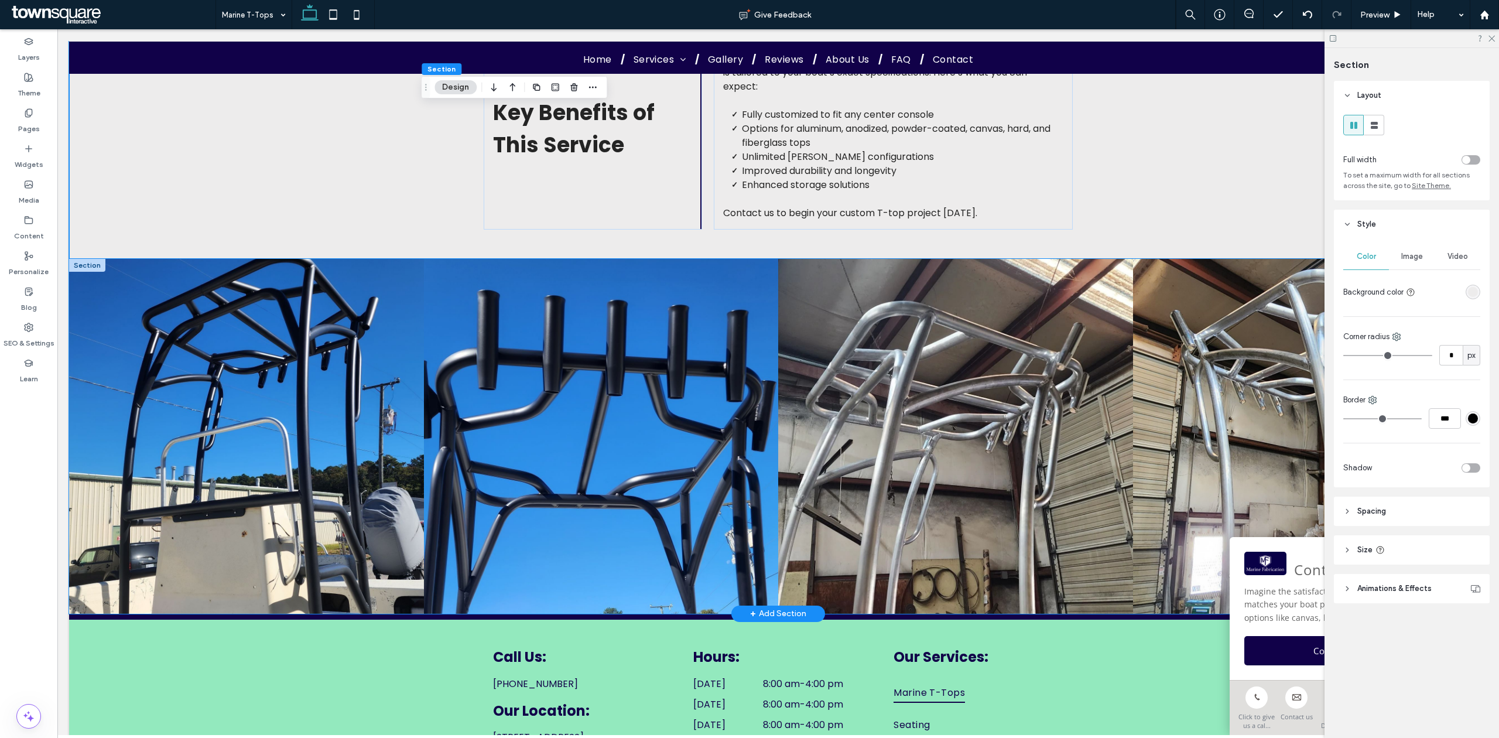
click at [148, 319] on link at bounding box center [246, 436] width 355 height 355
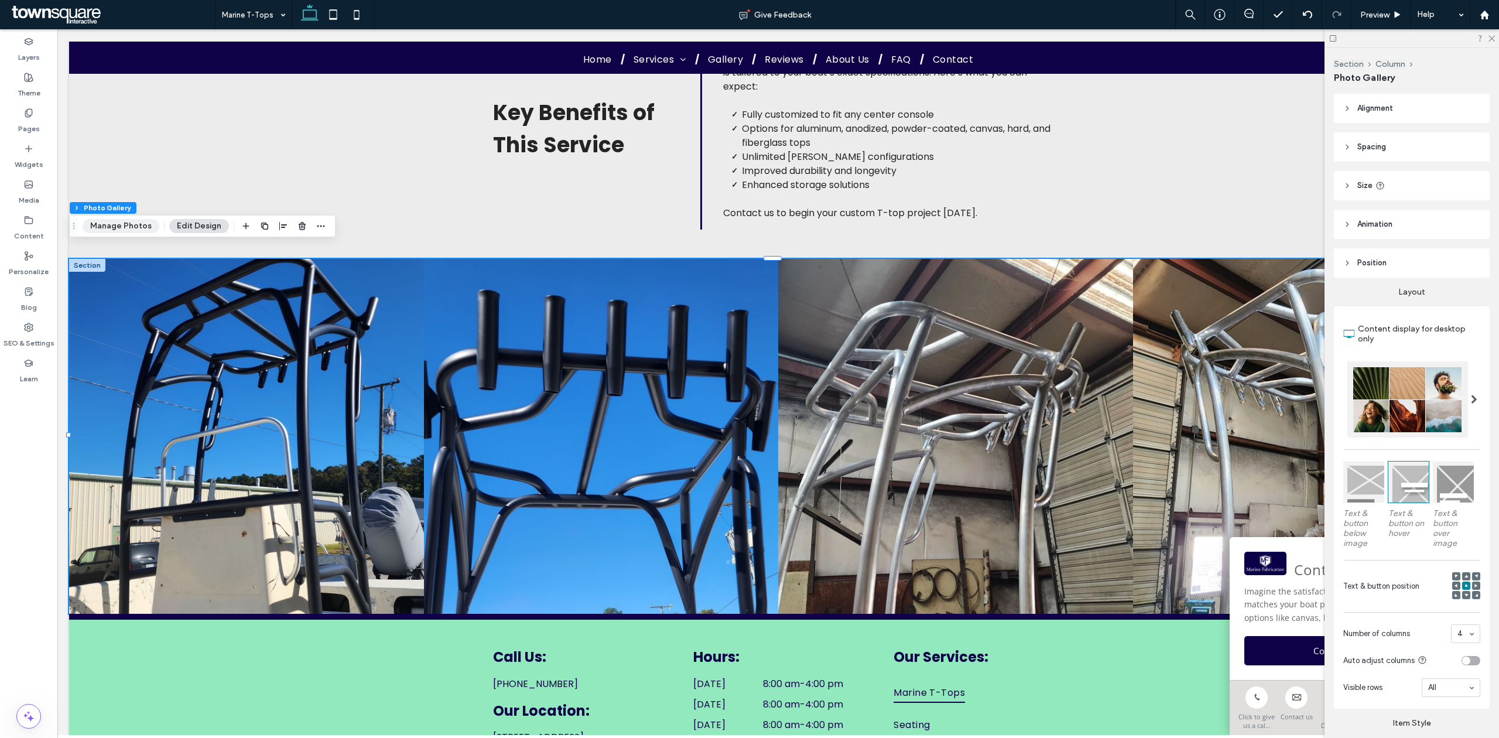
click at [116, 221] on button "Manage Photos" at bounding box center [121, 226] width 77 height 14
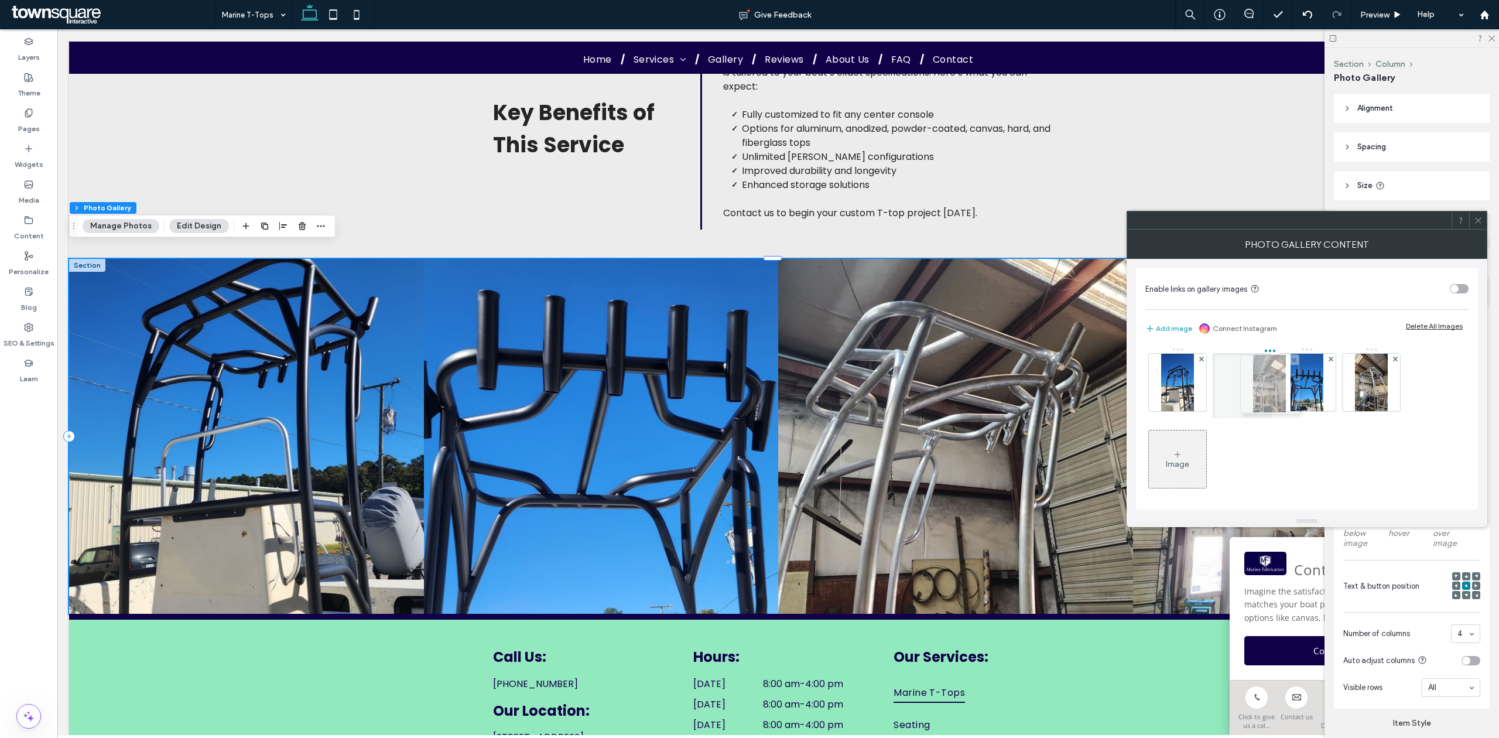
drag, startPoint x: 1308, startPoint y: 389, endPoint x: 1261, endPoint y: 390, distance: 47.4
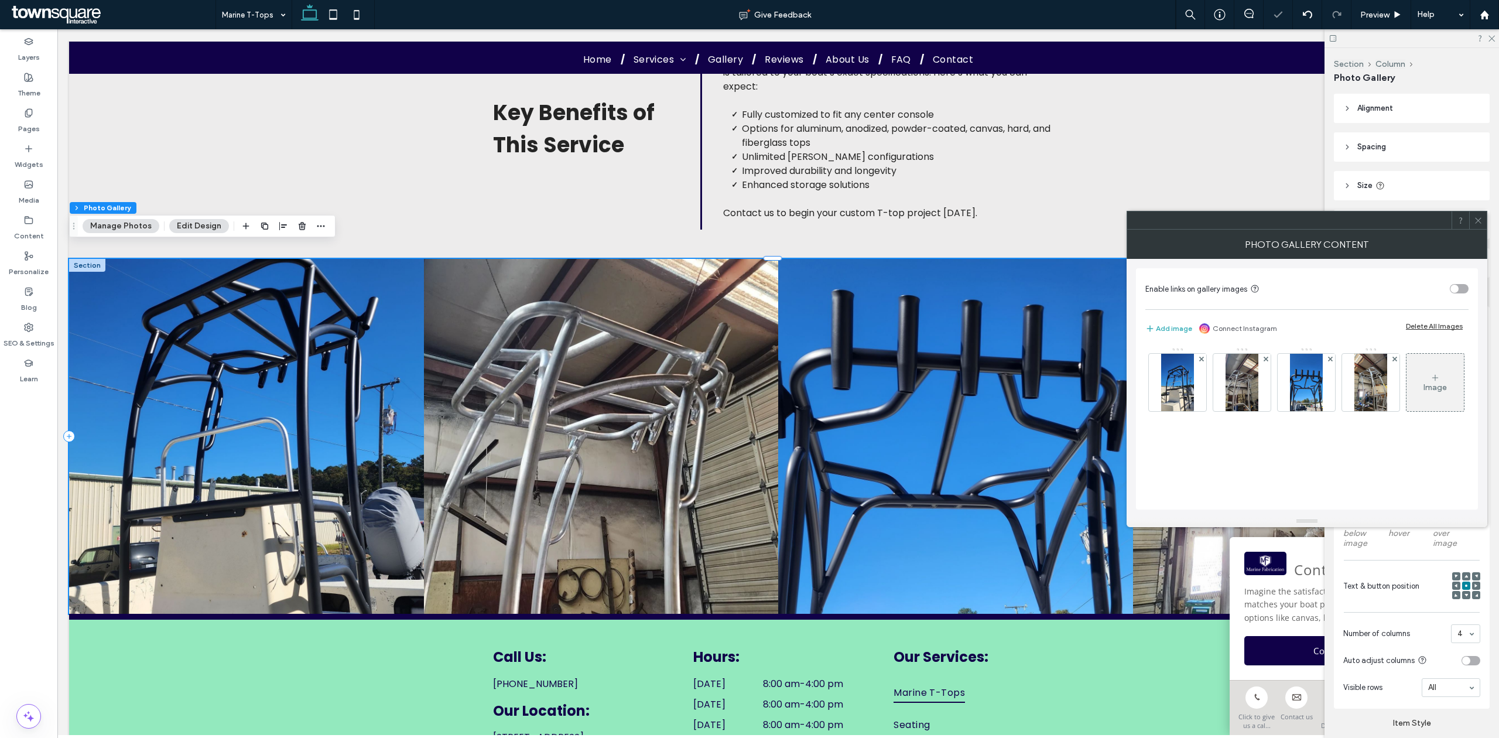
click at [1477, 219] on use at bounding box center [1478, 220] width 6 height 6
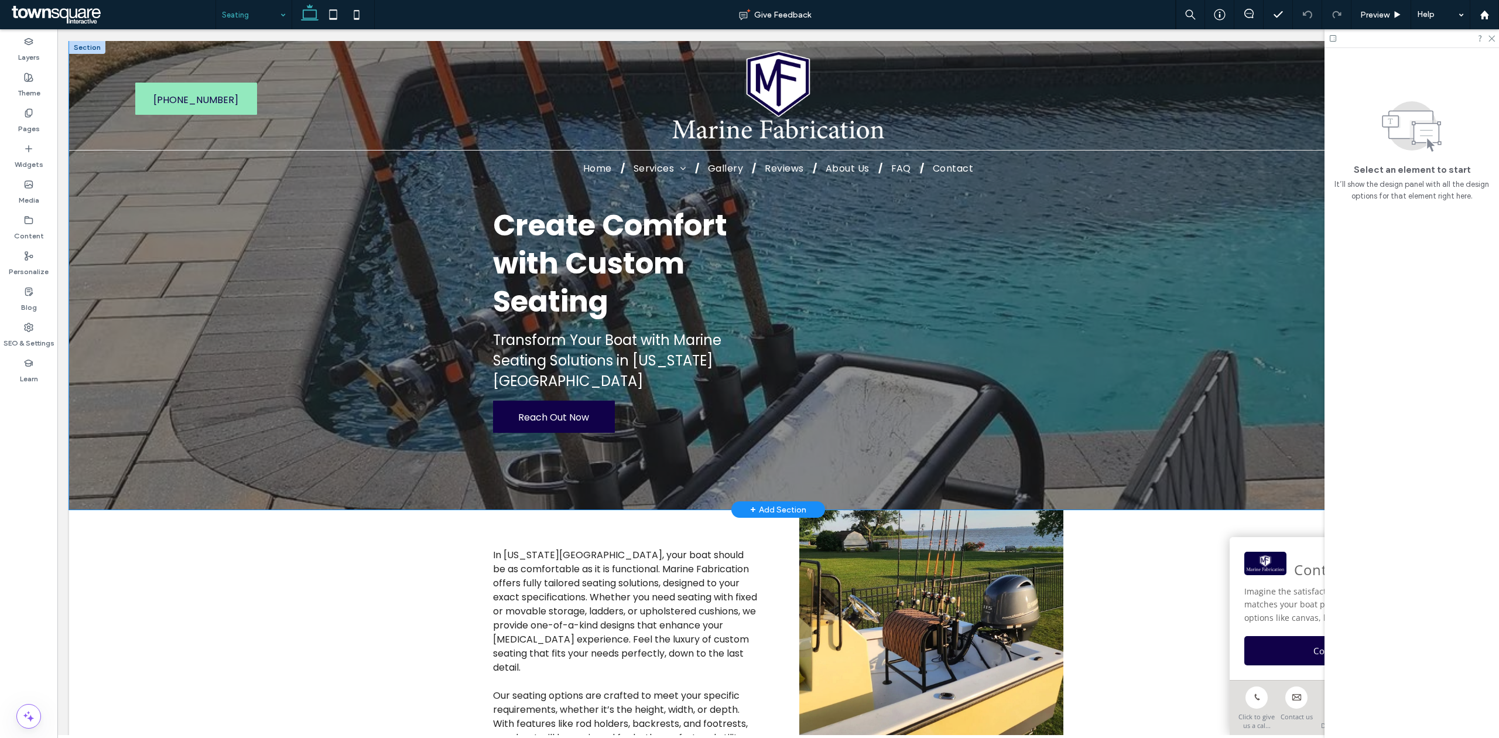
click at [1276, 371] on div "Create Comfort with Custom Seating Transform Your Boat with Marine Seating Solu…" at bounding box center [778, 275] width 1418 height 468
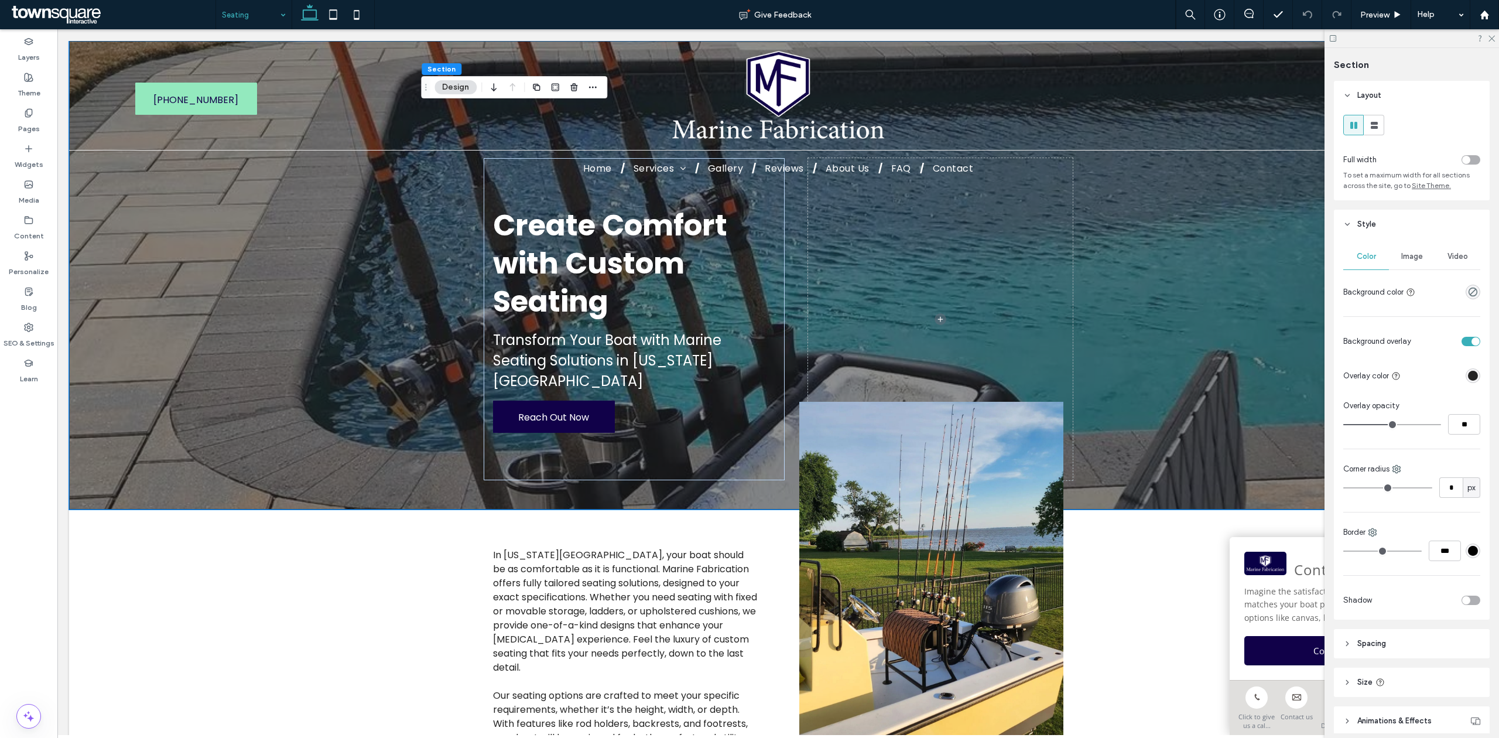
click at [1411, 249] on div "Image" at bounding box center [1412, 257] width 46 height 26
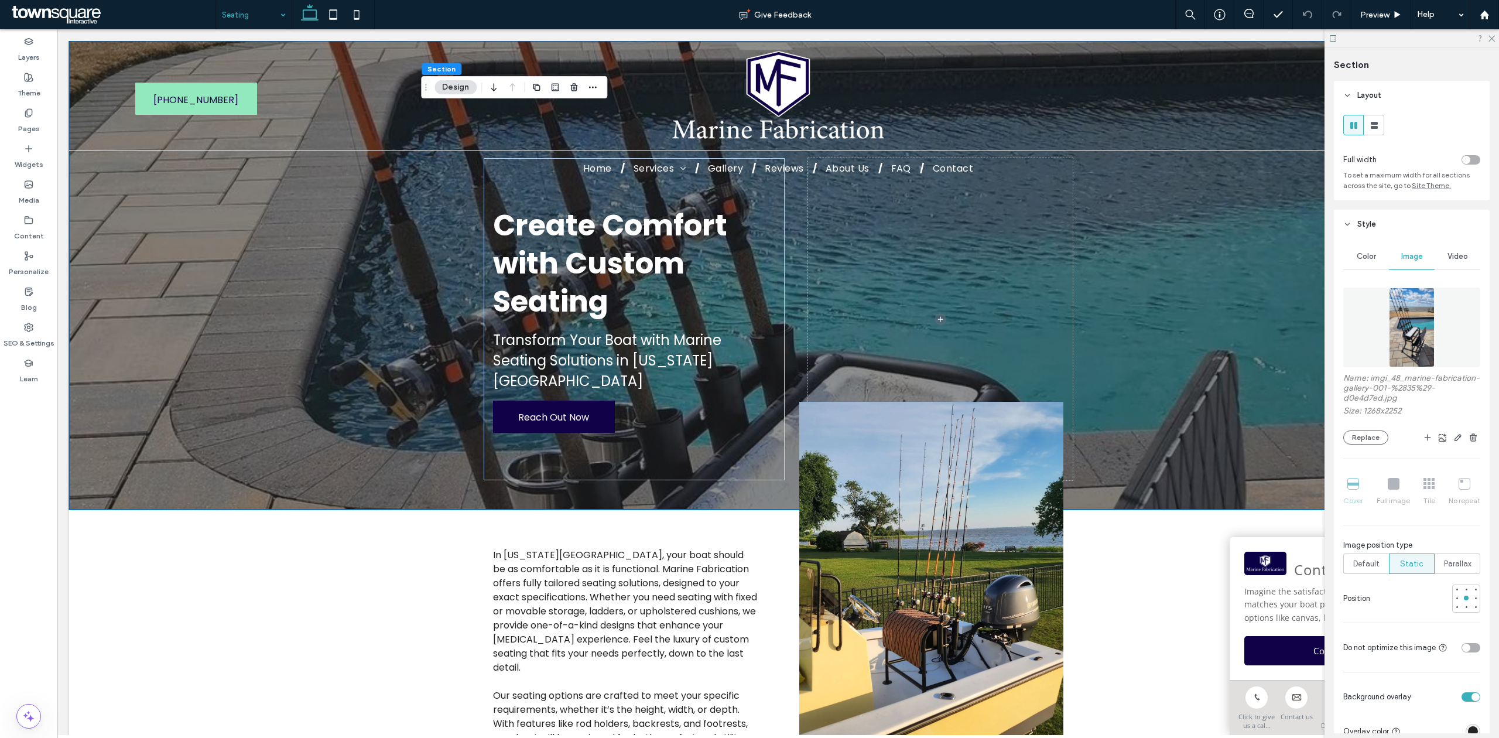
click at [1392, 390] on label "Name: imgi_48_marine-fabrication-gallery-001-%2835%29-d0e4d7ed.jpg" at bounding box center [1411, 389] width 137 height 33
click at [1438, 436] on icon "button" at bounding box center [1442, 437] width 9 height 9
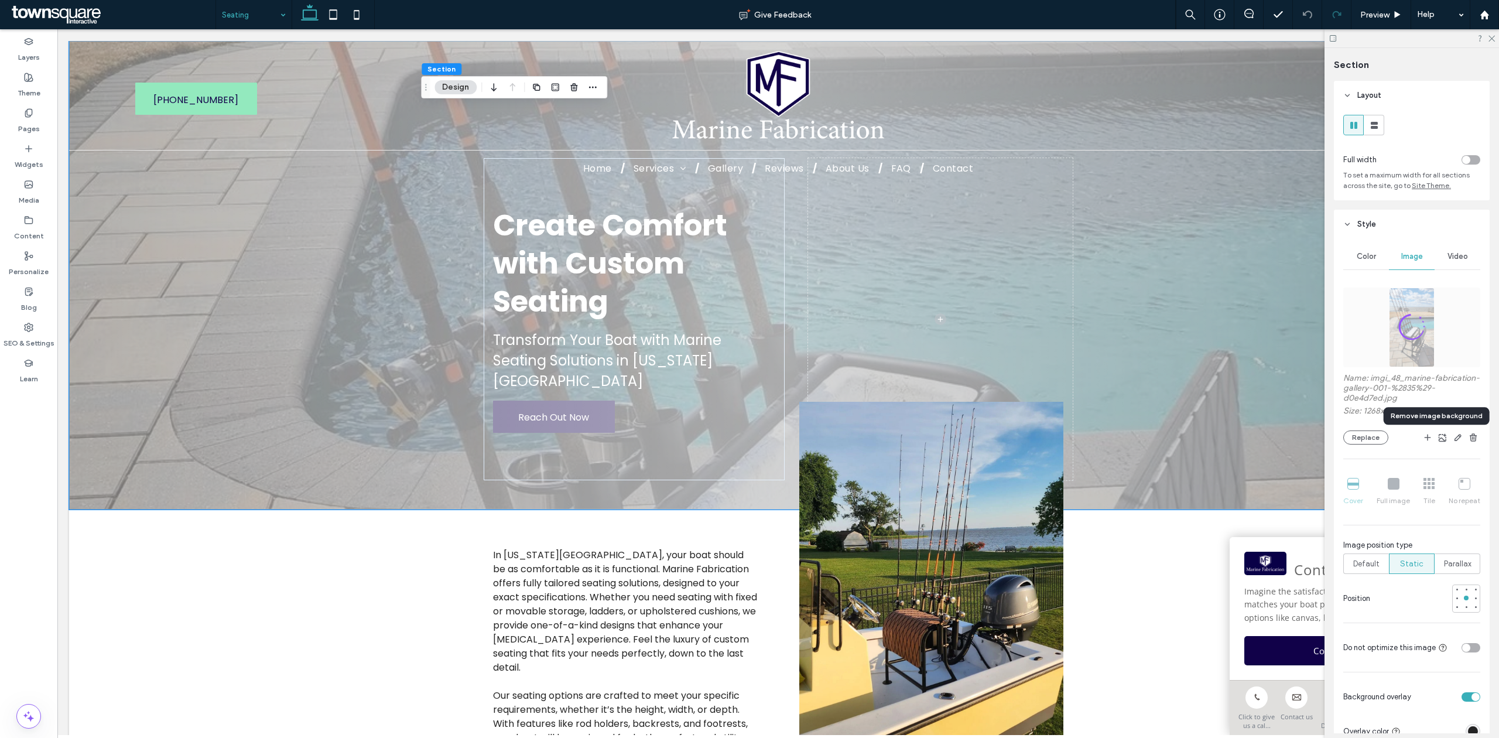
click at [1437, 431] on span "button" at bounding box center [1443, 437] width 14 height 14
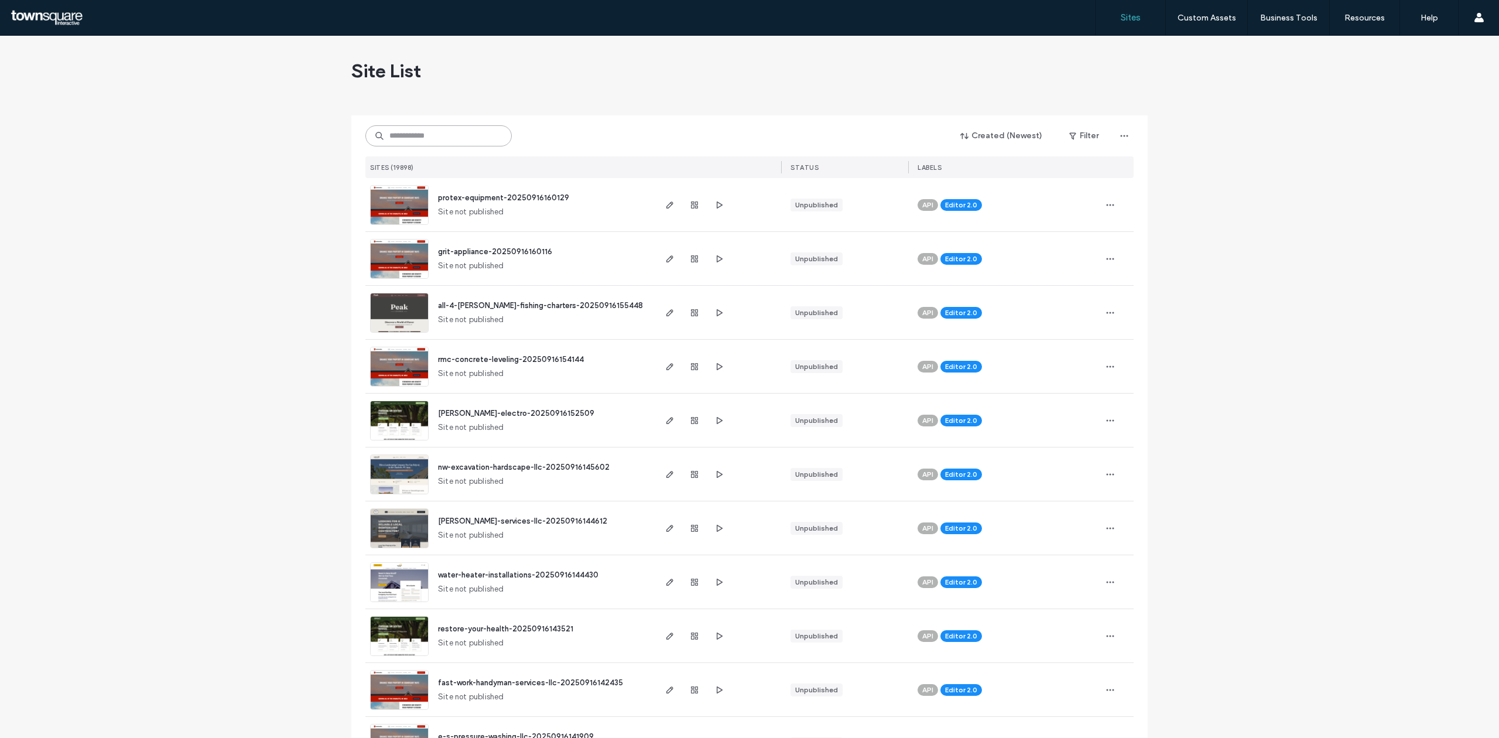
click at [461, 139] on input at bounding box center [438, 135] width 146 height 21
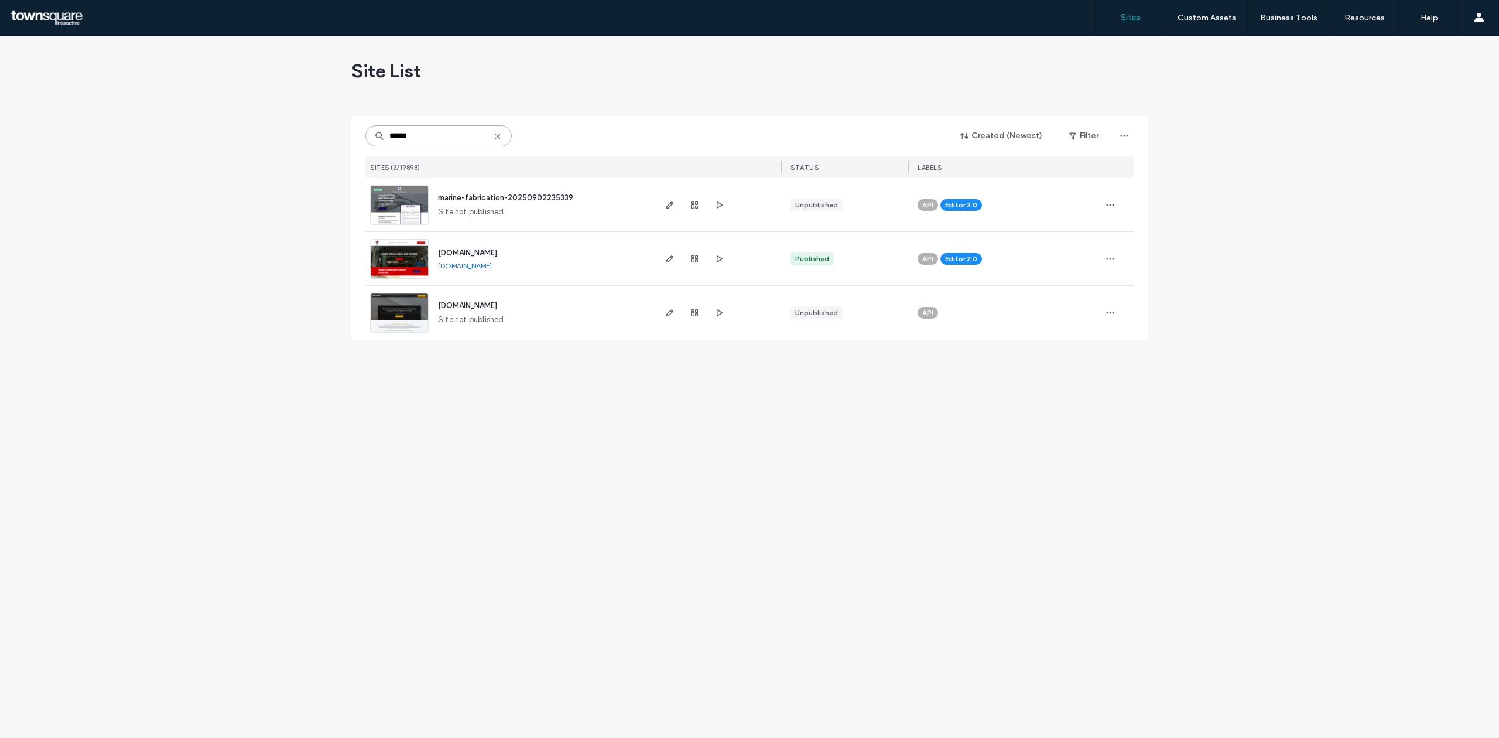
type input "******"
click at [403, 210] on img at bounding box center [399, 226] width 57 height 80
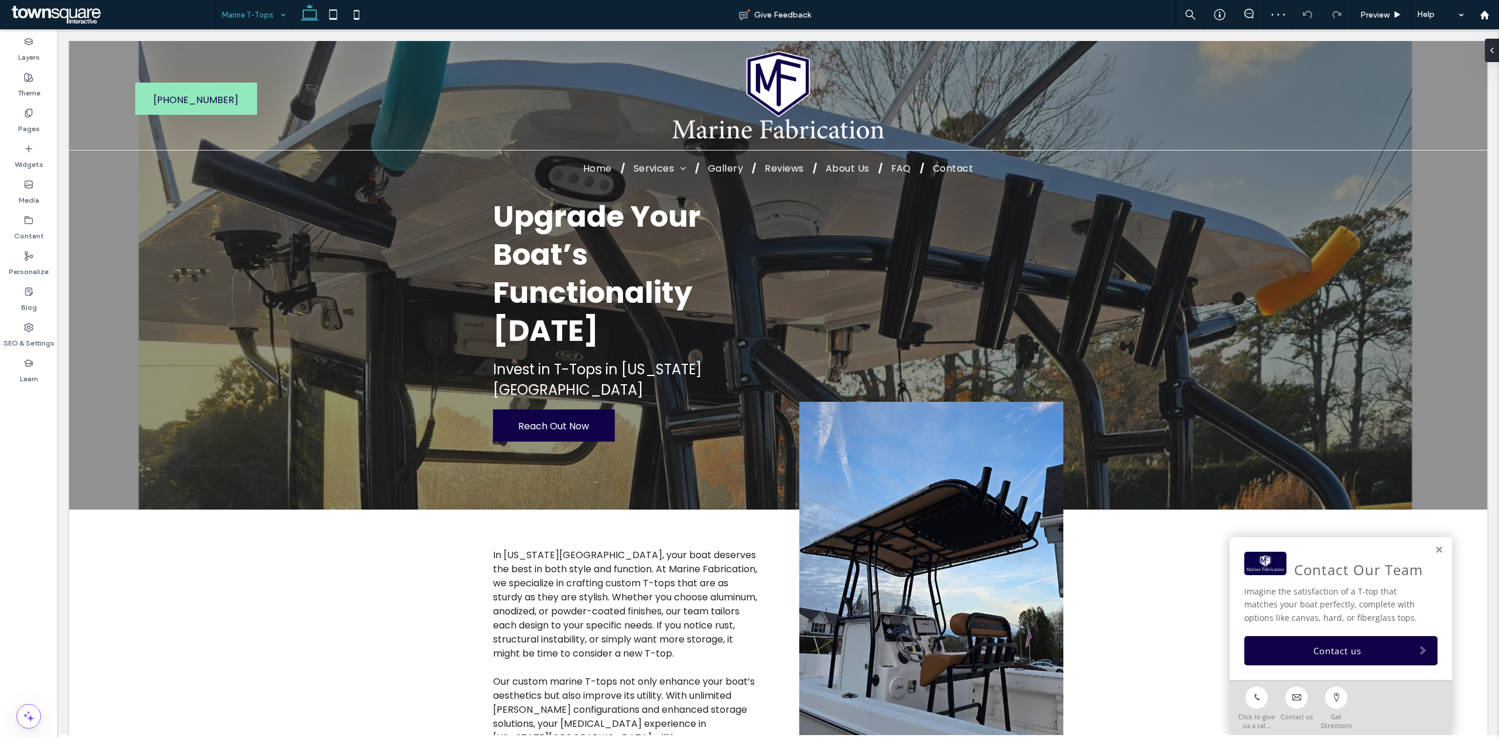
click at [226, 20] on input at bounding box center [251, 14] width 58 height 29
